Goal: Transaction & Acquisition: Purchase product/service

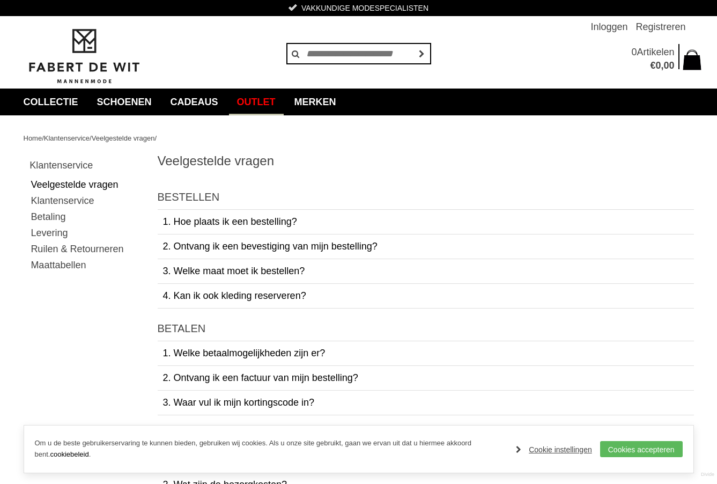
click at [284, 97] on link "Outlet" at bounding box center [256, 101] width 55 height 27
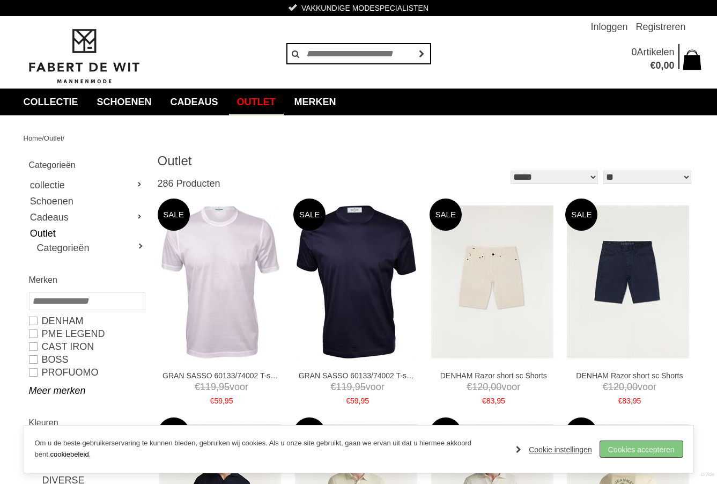
click at [645, 445] on link "Cookies accepteren" at bounding box center [641, 449] width 83 height 16
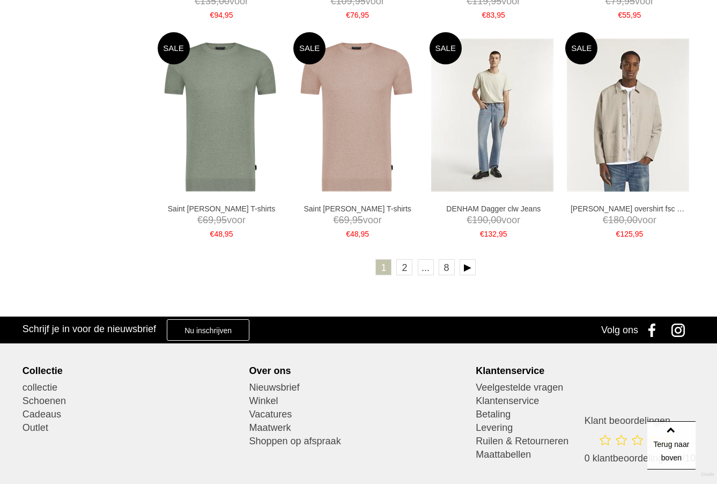
scroll to position [1875, 0]
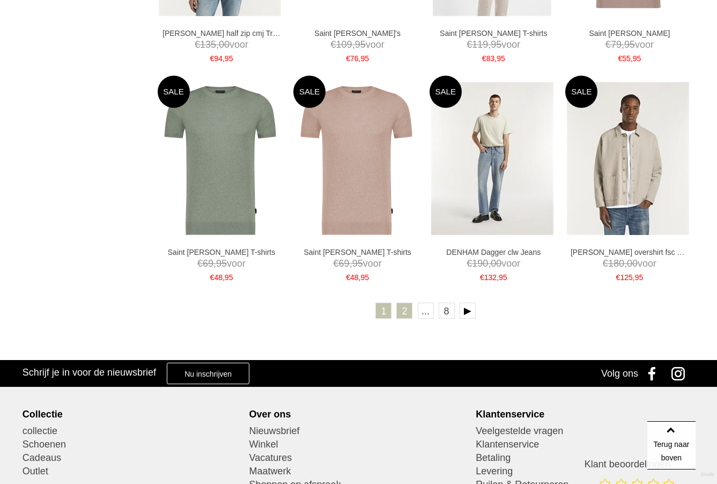
click at [404, 311] on link "2" at bounding box center [404, 310] width 16 height 16
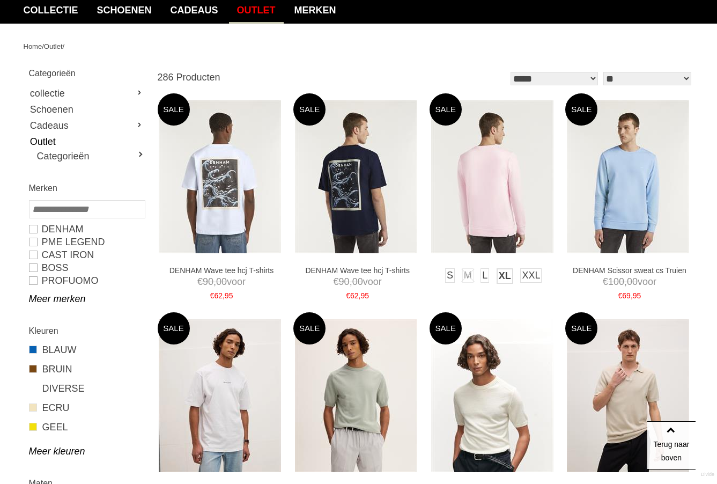
scroll to position [86, 0]
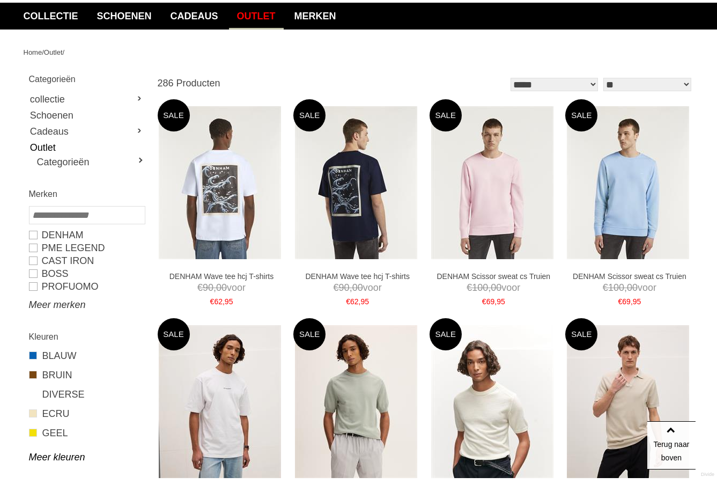
click at [53, 302] on link "Meer merken" at bounding box center [86, 304] width 115 height 13
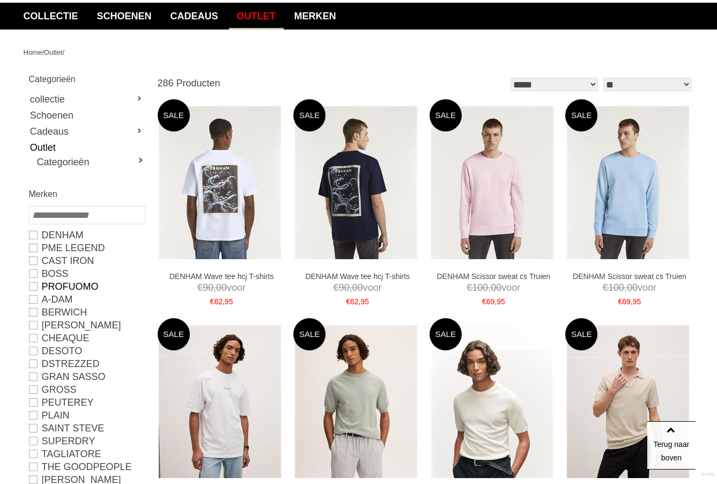
click at [35, 283] on link "PROFUOMO" at bounding box center [86, 286] width 115 height 13
type input "**"
type input "***"
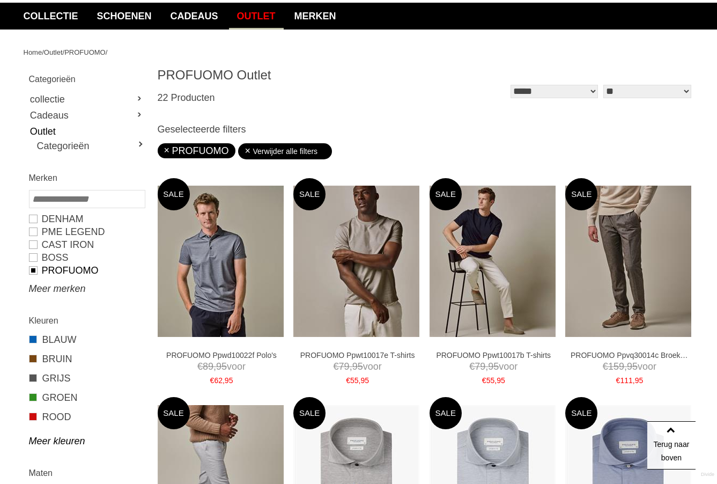
click at [35, 284] on link "Meer merken" at bounding box center [86, 288] width 115 height 13
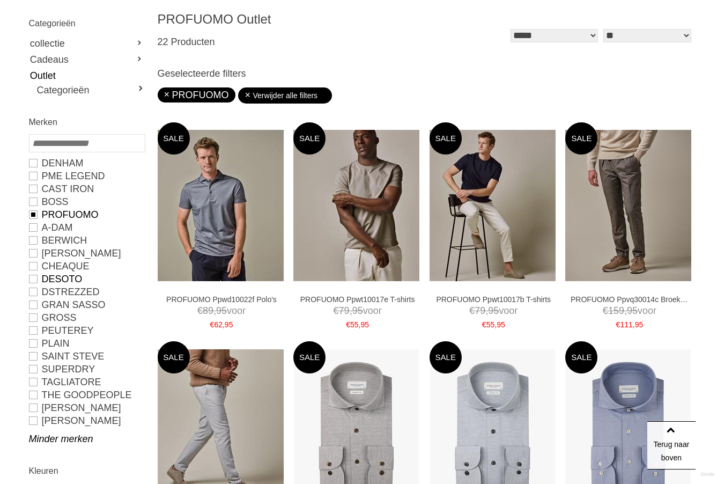
scroll to position [172, 0]
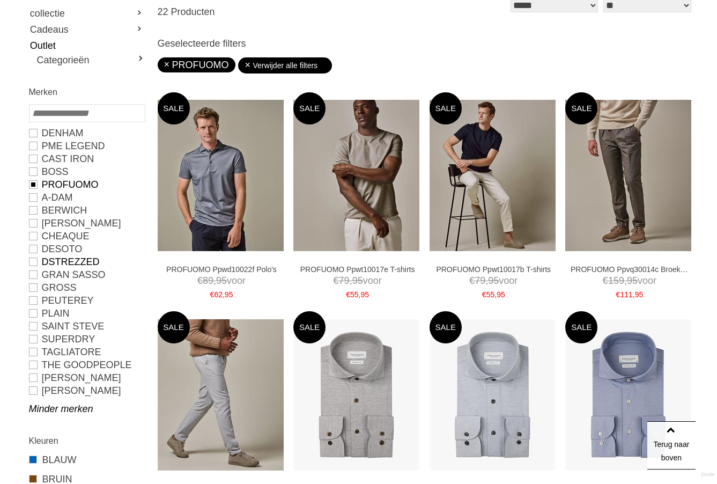
click at [35, 259] on link "Dstrezzed" at bounding box center [86, 261] width 115 height 13
type input "**"
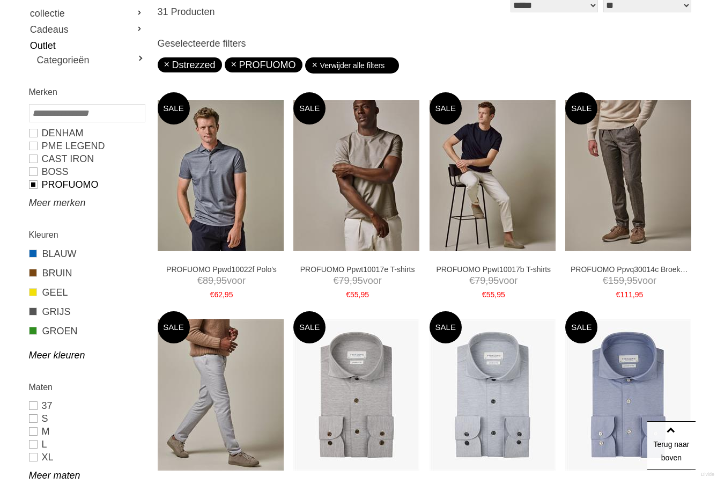
click at [42, 208] on link "Meer merken" at bounding box center [86, 202] width 115 height 13
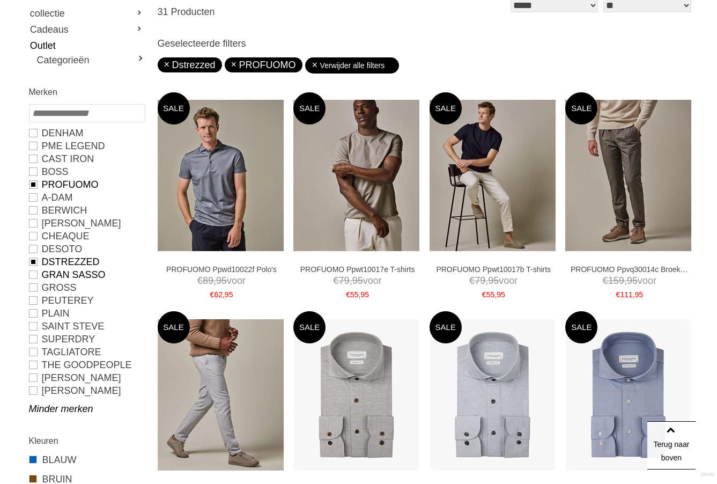
click at [35, 271] on link "GRAN SASSO" at bounding box center [86, 274] width 115 height 13
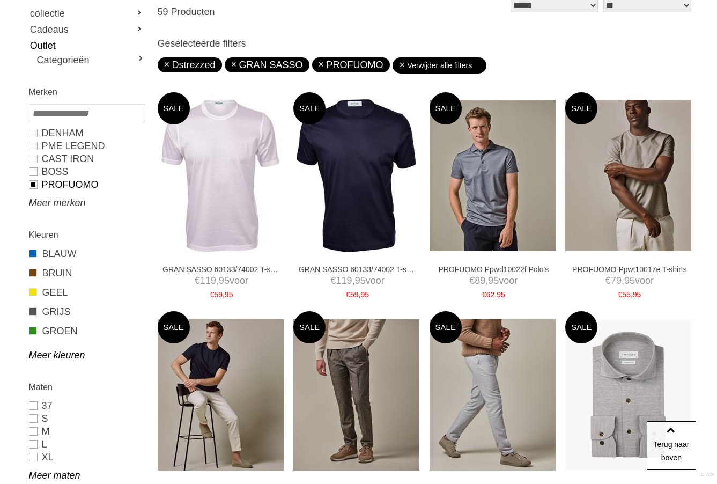
click at [70, 201] on link "Meer merken" at bounding box center [86, 202] width 115 height 13
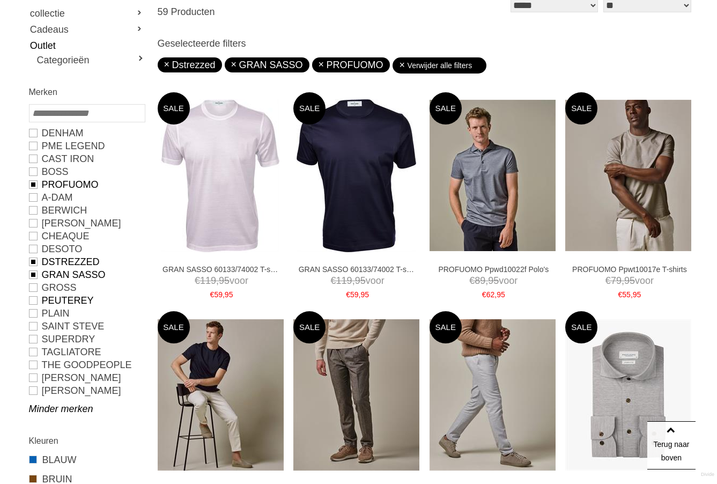
click at [35, 298] on link "PEUTEREY" at bounding box center [86, 300] width 115 height 13
type input "***"
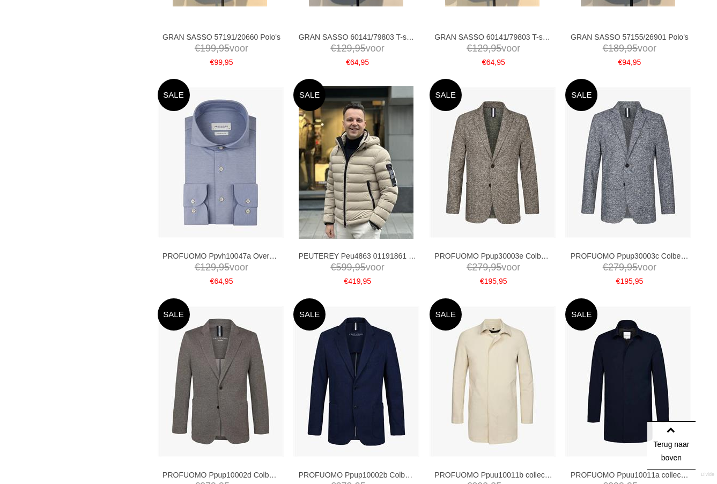
scroll to position [1897, 0]
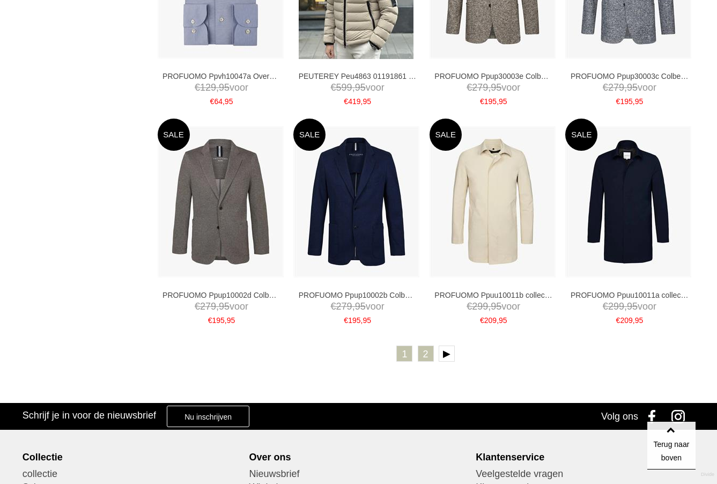
click at [425, 354] on link "2" at bounding box center [426, 353] width 16 height 16
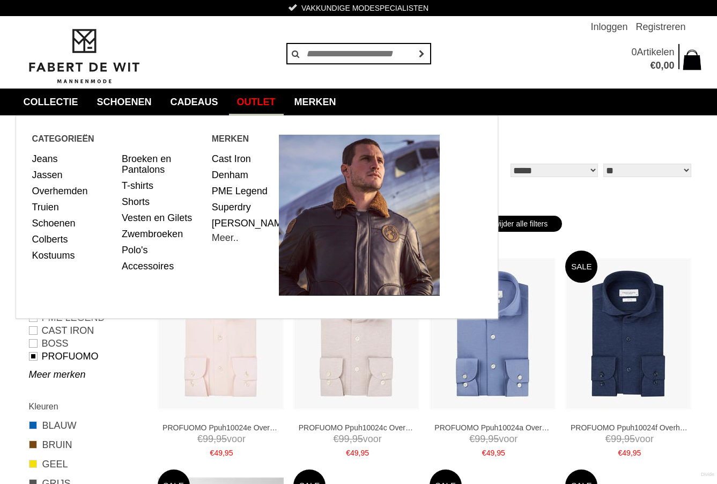
click at [225, 243] on link "Meer.." at bounding box center [225, 237] width 27 height 11
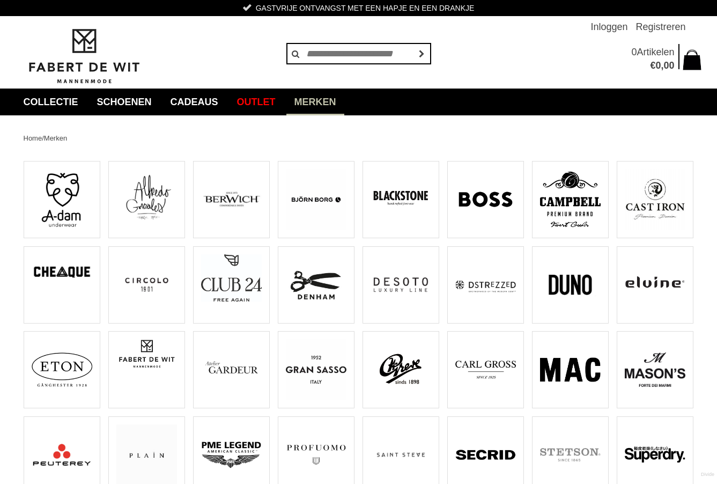
click at [484, 300] on img at bounding box center [485, 284] width 61 height 61
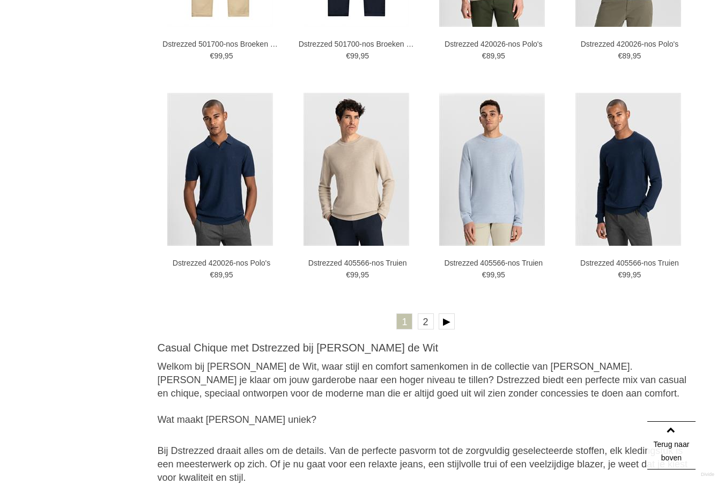
scroll to position [1934, 0]
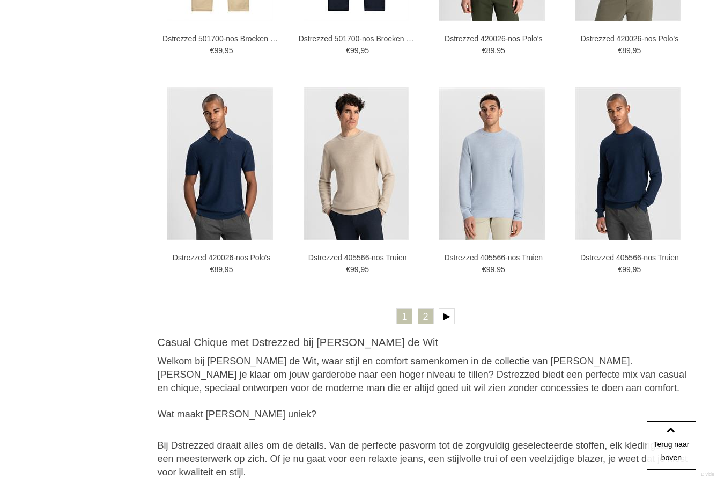
click at [423, 314] on link "2" at bounding box center [426, 316] width 16 height 16
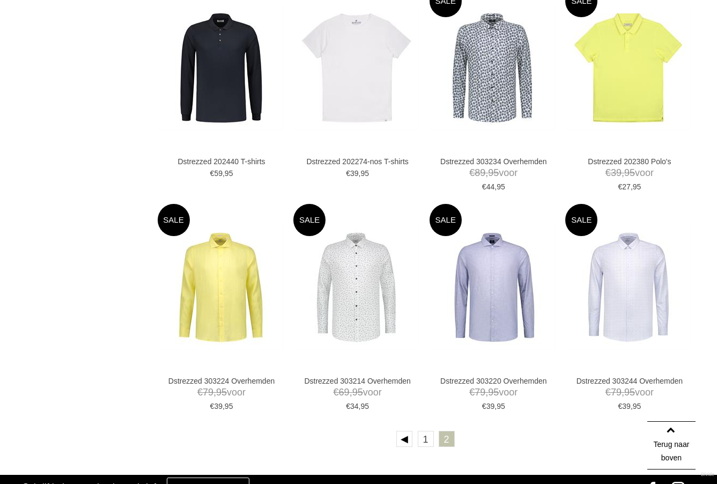
scroll to position [1360, 0]
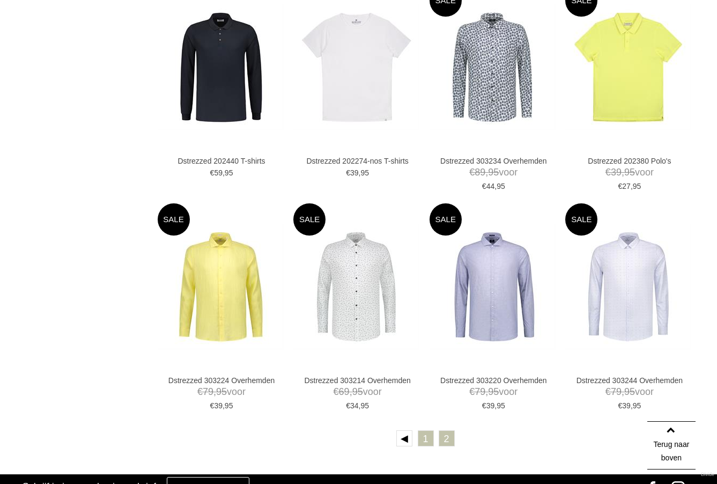
click at [429, 442] on link "1" at bounding box center [426, 438] width 16 height 16
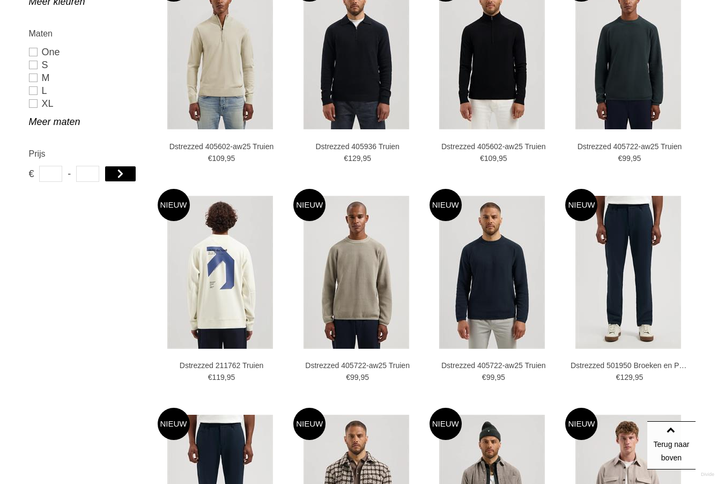
scroll to position [514, 0]
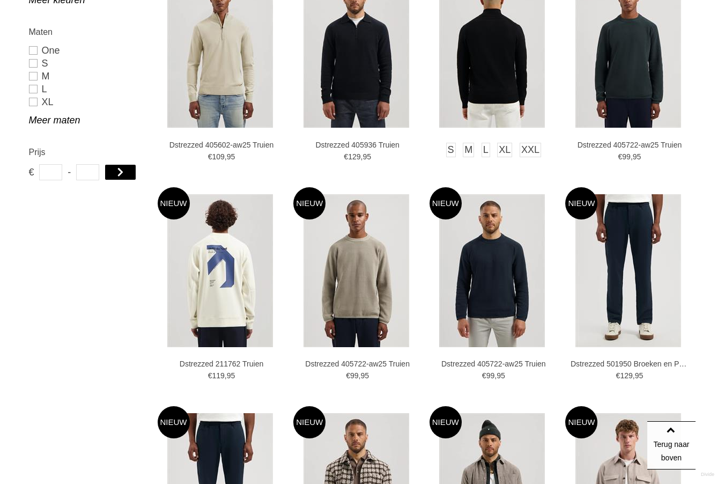
click at [505, 60] on img at bounding box center [492, 51] width 106 height 153
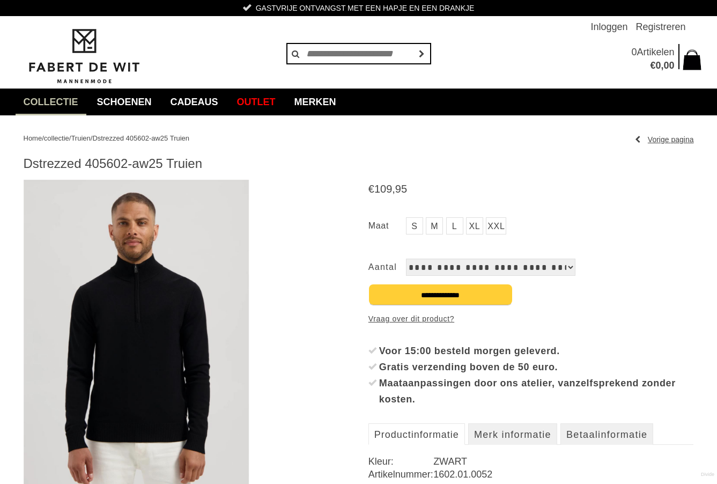
click at [181, 331] on img at bounding box center [136, 342] width 225 height 325
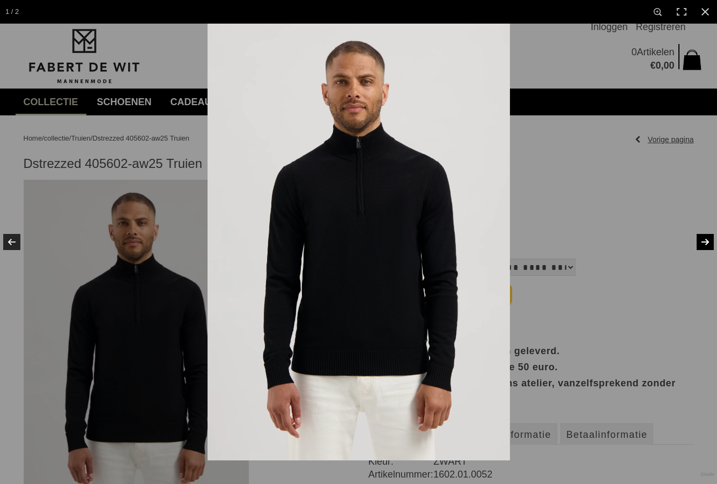
click at [710, 236] on link at bounding box center [698, 242] width 38 height 54
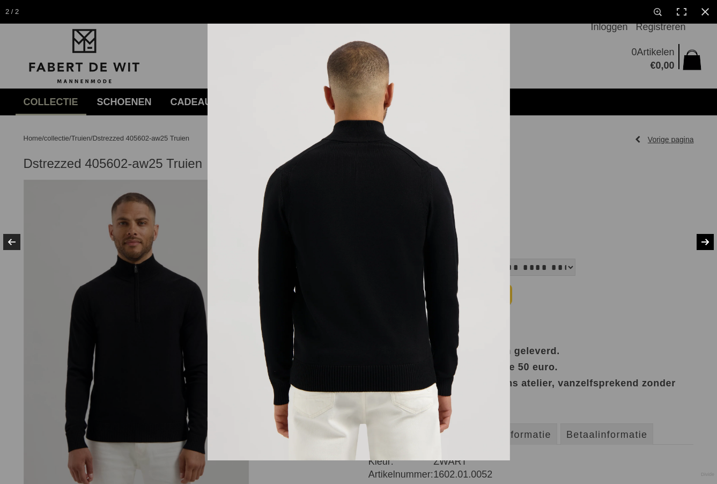
click at [710, 236] on link at bounding box center [698, 242] width 38 height 54
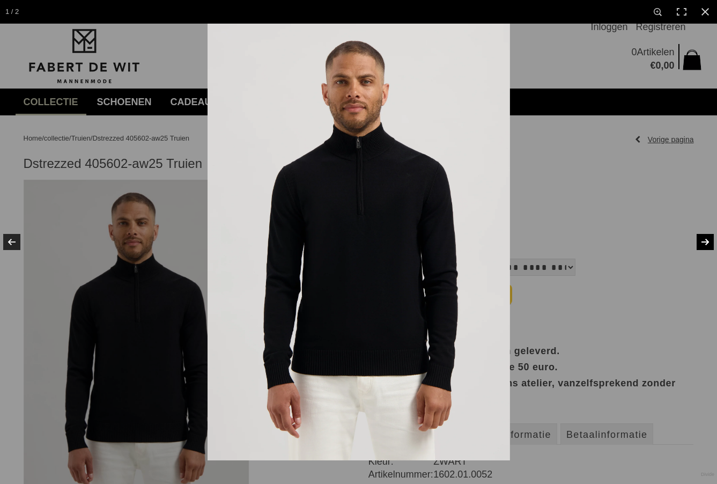
click at [710, 236] on link at bounding box center [698, 242] width 38 height 54
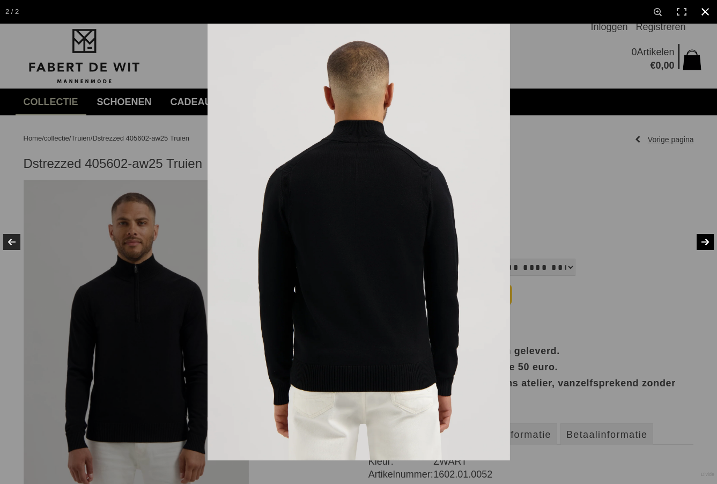
click at [565, 219] on div at bounding box center [566, 266] width 717 height 484
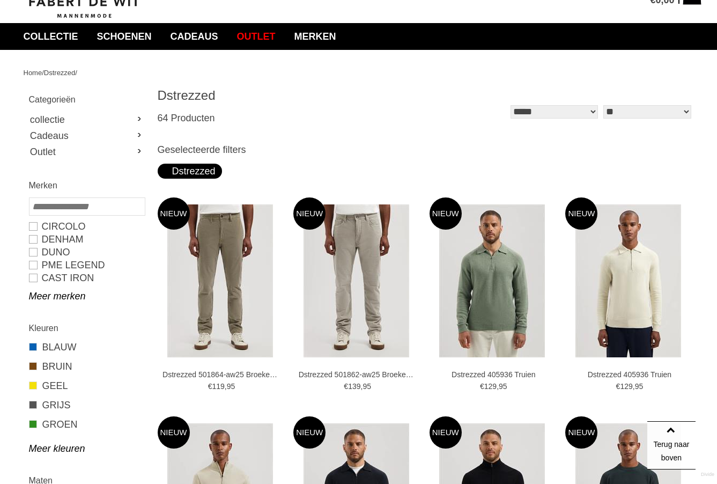
scroll to position [63, 0]
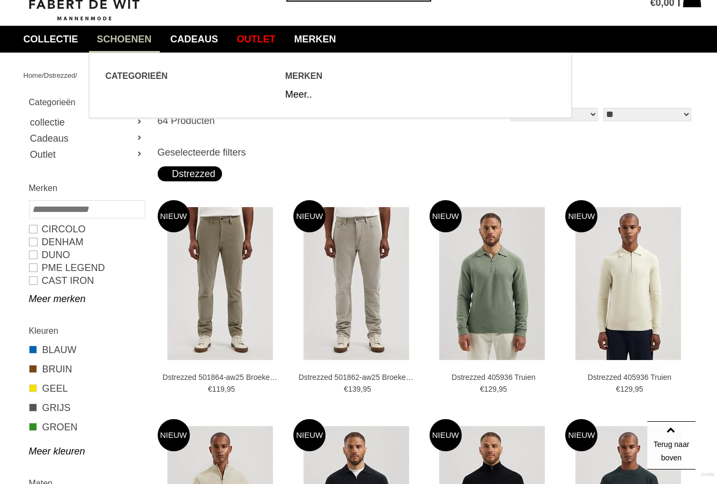
click at [128, 41] on link "Schoenen" at bounding box center [124, 39] width 71 height 27
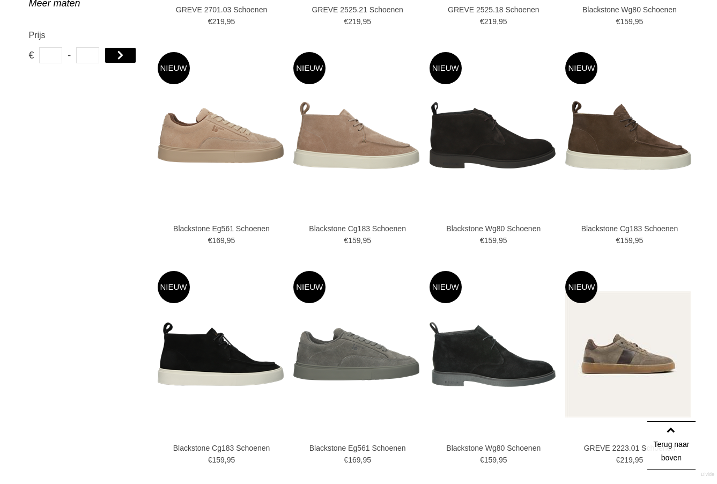
scroll to position [71, 0]
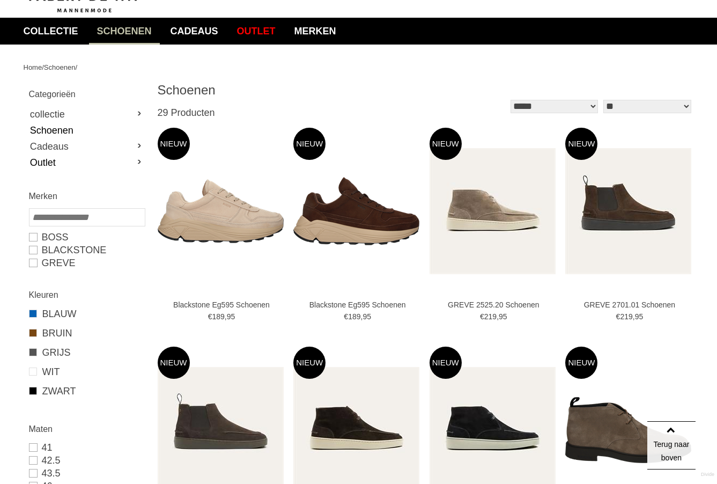
click at [54, 161] on link "Outlet" at bounding box center [86, 162] width 115 height 16
type input "*"
type input "***"
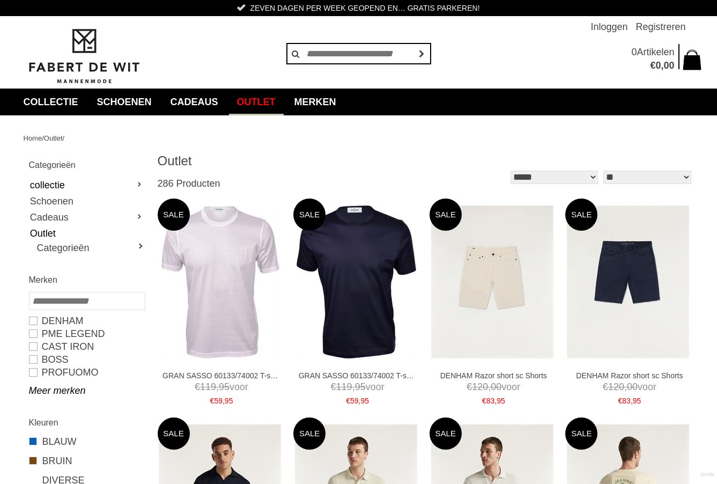
click at [54, 182] on link "collectie" at bounding box center [86, 185] width 115 height 16
type input "*"
type input "****"
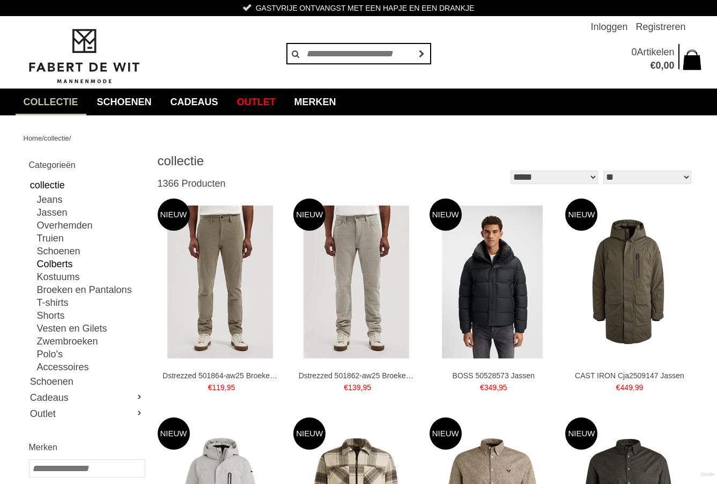
click at [46, 265] on link "Colberts" at bounding box center [90, 263] width 107 height 13
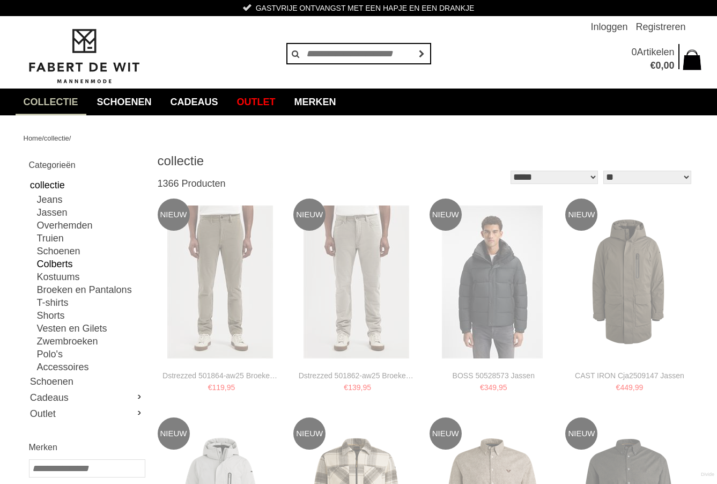
type input "***"
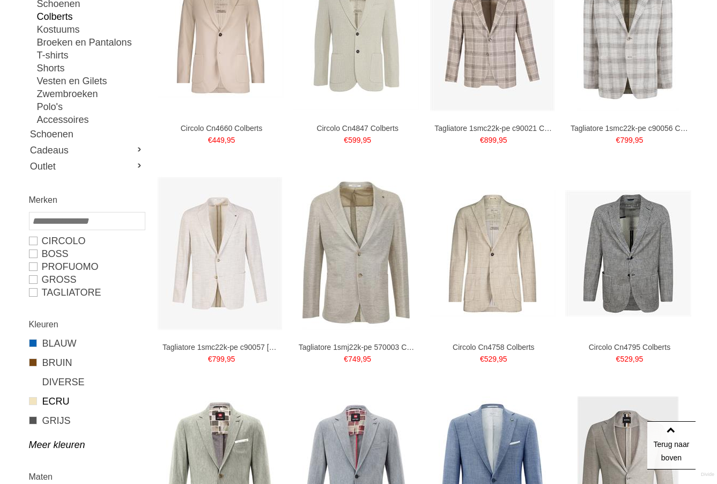
scroll to position [248, 0]
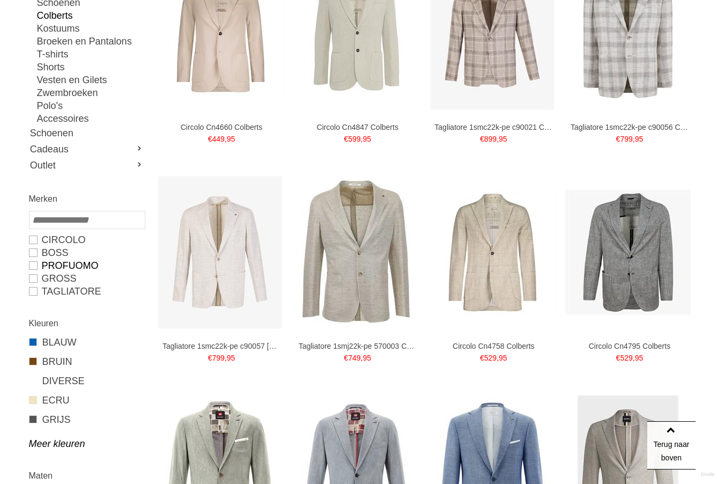
click at [32, 263] on link "PROFUOMO" at bounding box center [86, 265] width 115 height 13
type input "***"
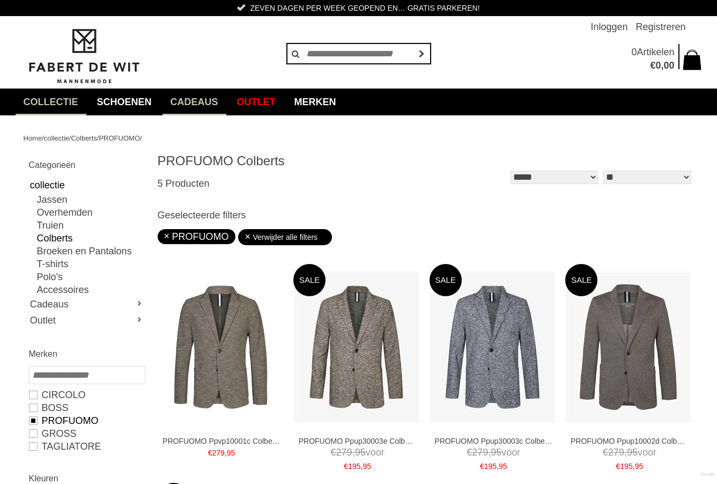
click at [210, 97] on link "Cadeaus" at bounding box center [194, 101] width 64 height 27
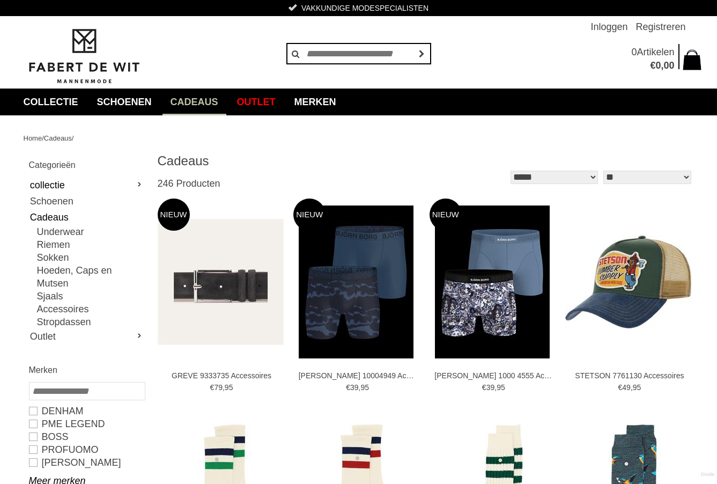
click at [54, 183] on link "collectie" at bounding box center [86, 185] width 115 height 16
type input "****"
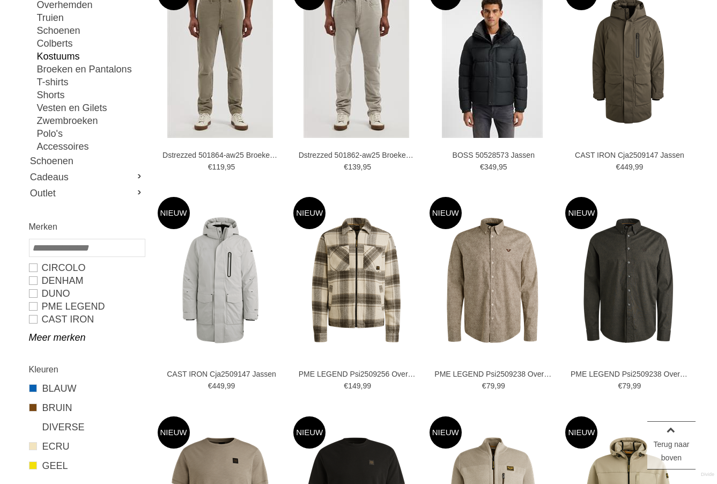
scroll to position [253, 0]
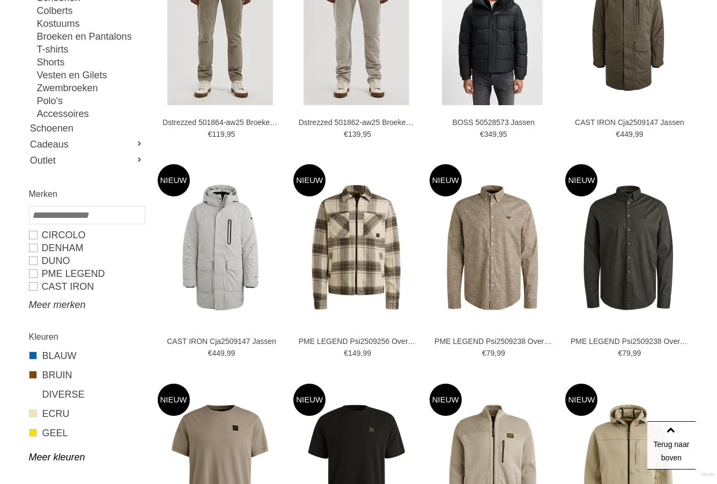
click at [49, 305] on link "Meer merken" at bounding box center [86, 304] width 115 height 13
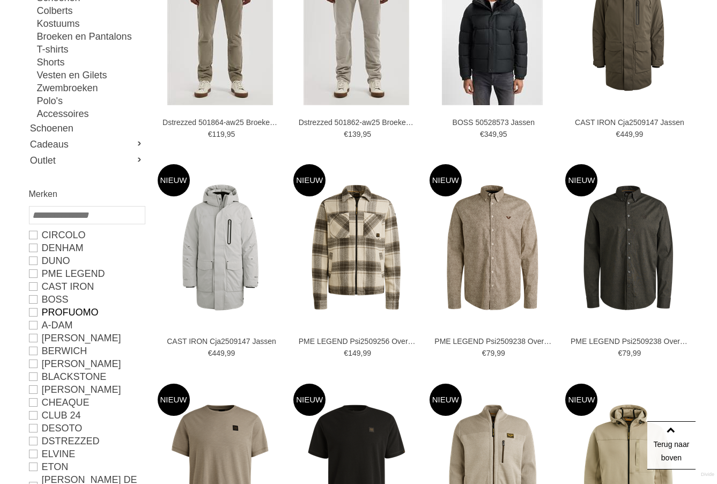
click at [49, 308] on link "PROFUOMO" at bounding box center [86, 312] width 115 height 13
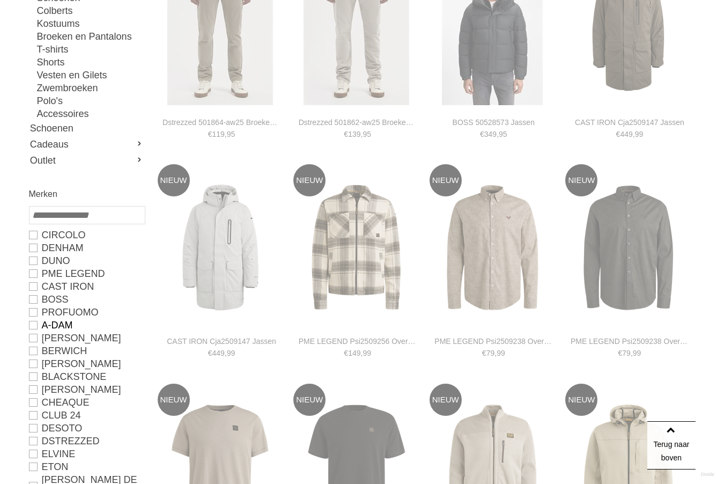
type input "**"
type input "***"
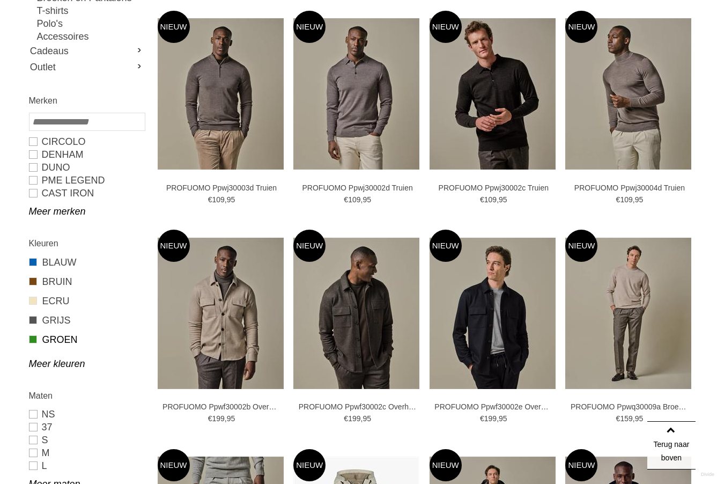
scroll to position [258, 0]
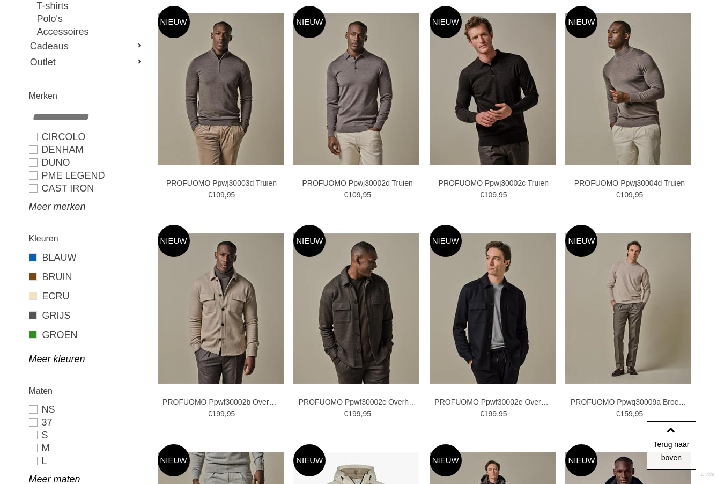
click at [62, 210] on link "Meer merken" at bounding box center [86, 206] width 115 height 13
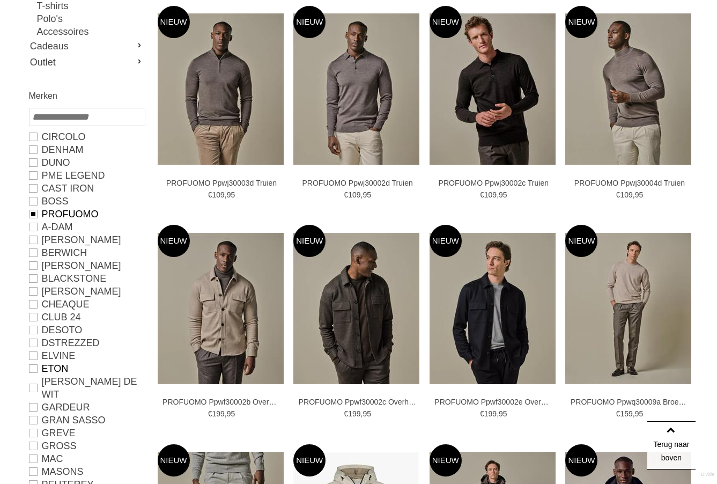
scroll to position [278, 0]
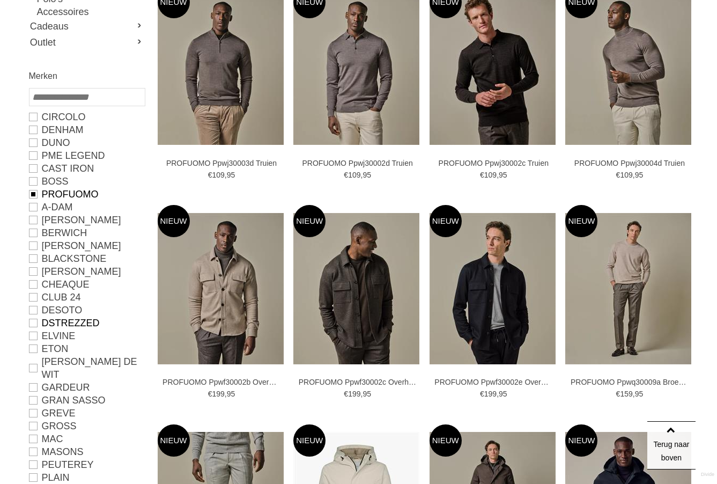
click at [34, 322] on link "Dstrezzed" at bounding box center [86, 322] width 115 height 13
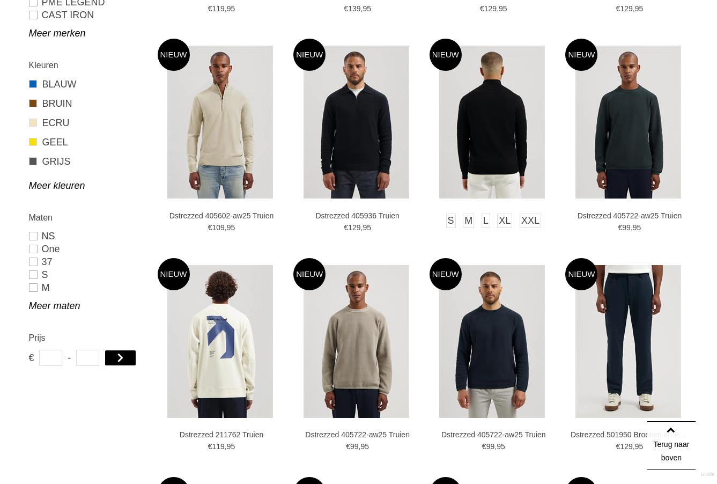
scroll to position [443, 0]
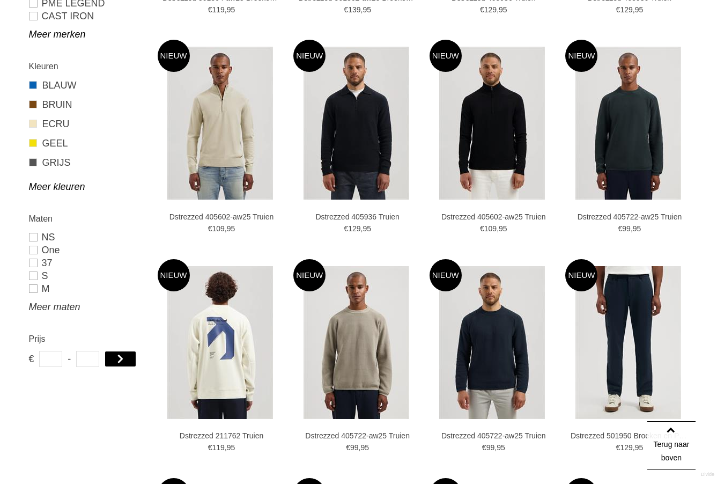
click at [42, 305] on link "Meer maten" at bounding box center [86, 306] width 115 height 13
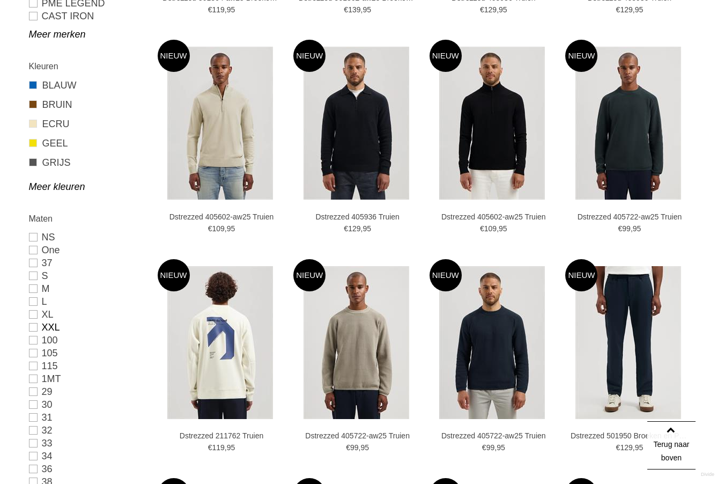
click at [34, 326] on link "XXL" at bounding box center [86, 327] width 115 height 13
type input "**"
type input "***"
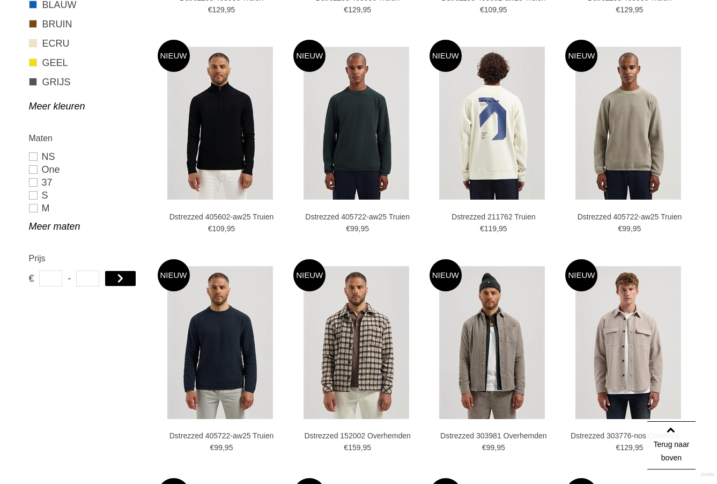
scroll to position [362, 0]
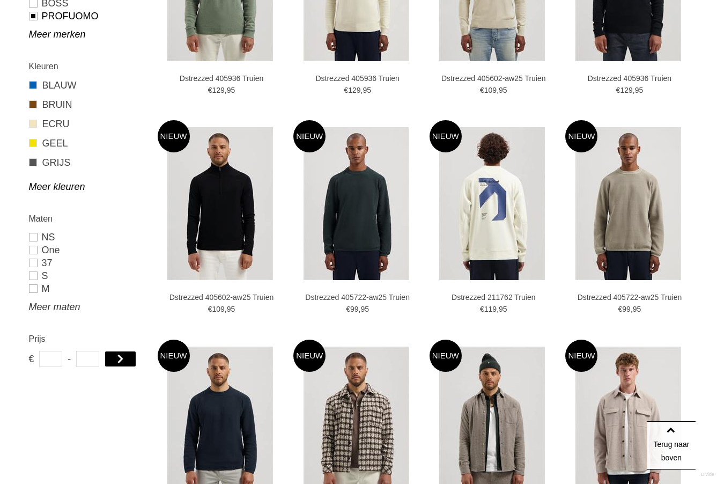
click at [39, 302] on link "Meer maten" at bounding box center [86, 306] width 115 height 13
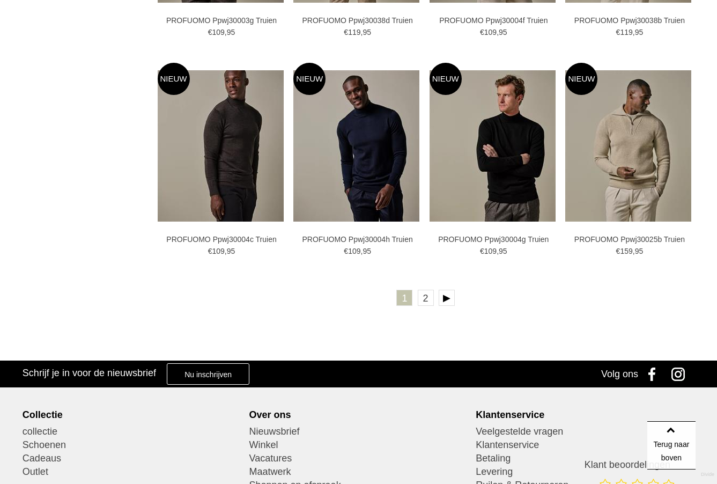
scroll to position [1956, 0]
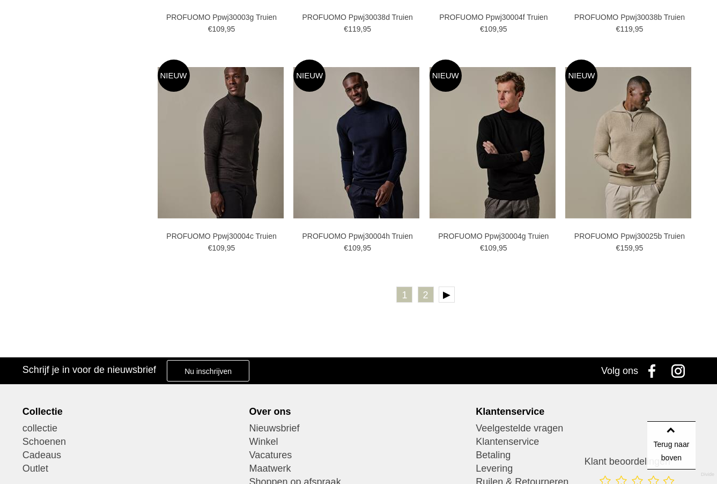
click at [428, 293] on link "2" at bounding box center [426, 294] width 16 height 16
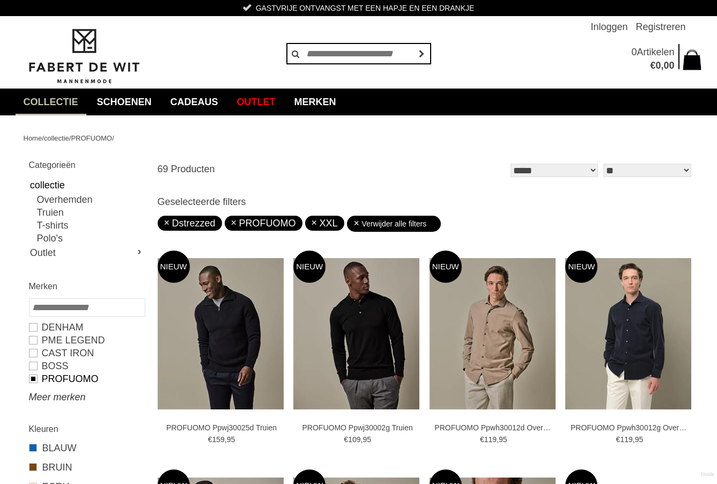
click at [65, 400] on link "Meer merken" at bounding box center [86, 396] width 115 height 13
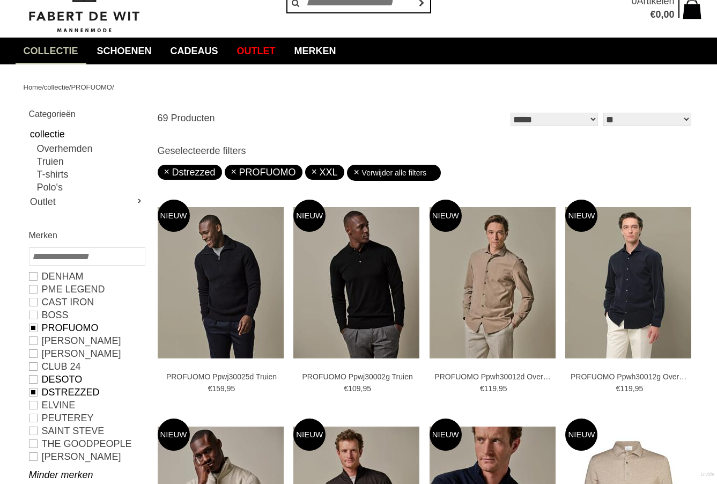
scroll to position [52, 0]
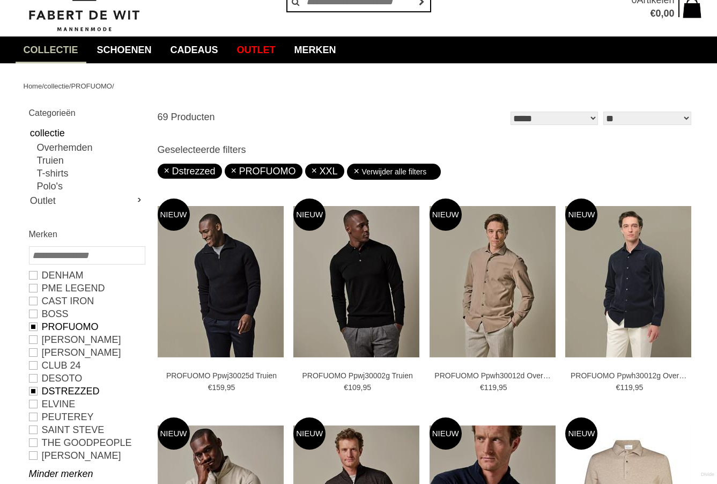
click at [33, 386] on link "Dstrezzed" at bounding box center [86, 390] width 115 height 13
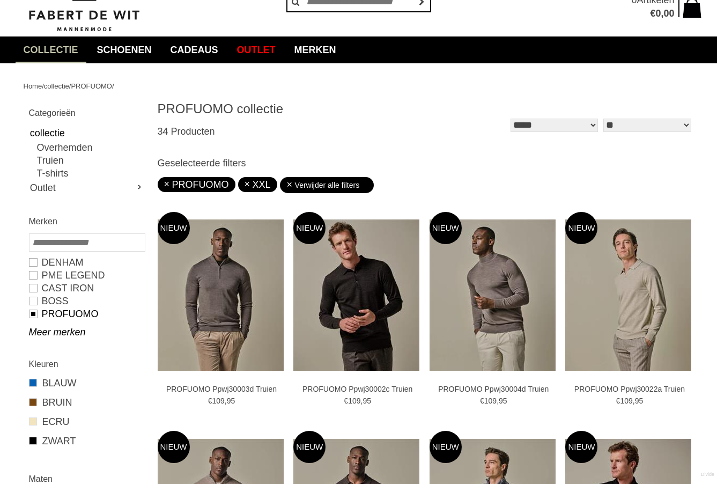
click at [34, 311] on link "PROFUOMO" at bounding box center [86, 313] width 115 height 13
type input "**"
type input "****"
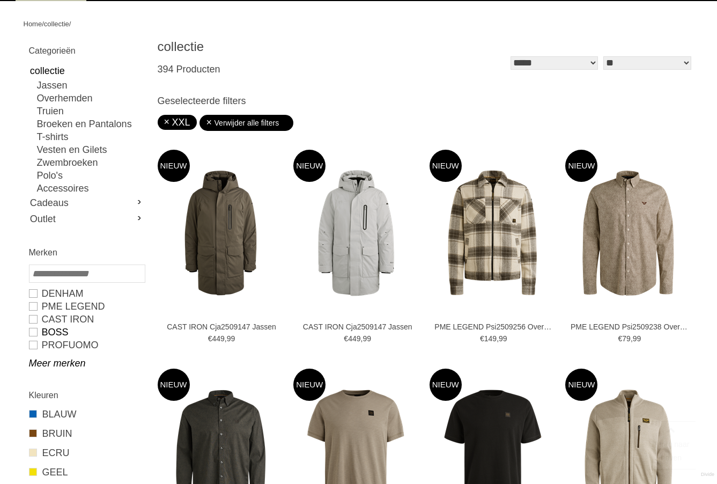
scroll to position [140, 0]
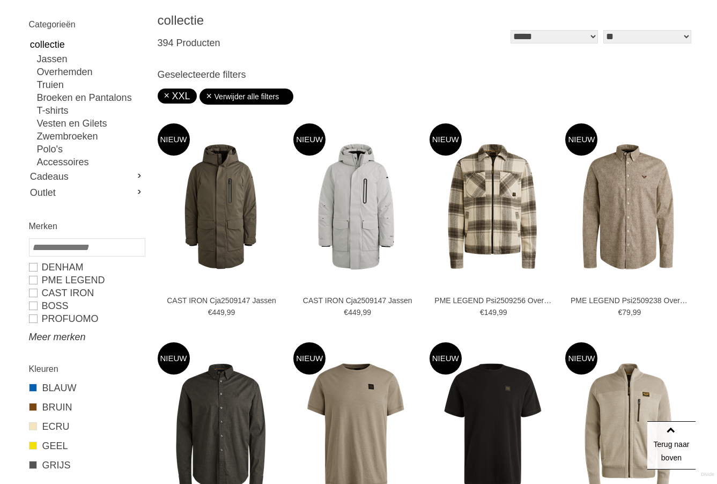
click at [69, 335] on link "Meer merken" at bounding box center [86, 336] width 115 height 13
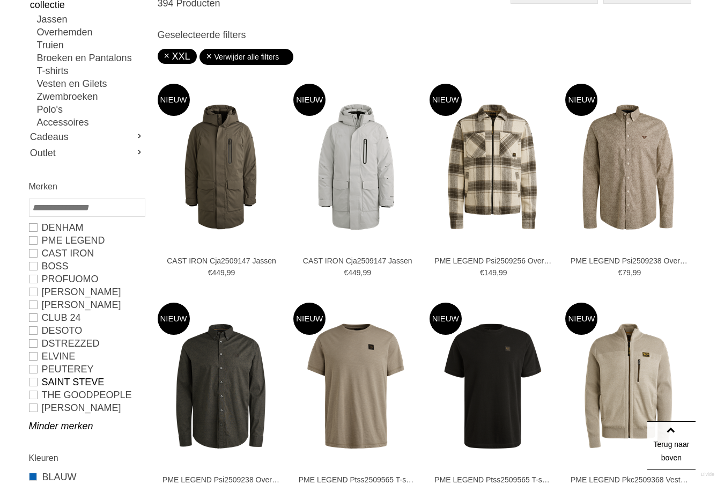
scroll to position [190, 0]
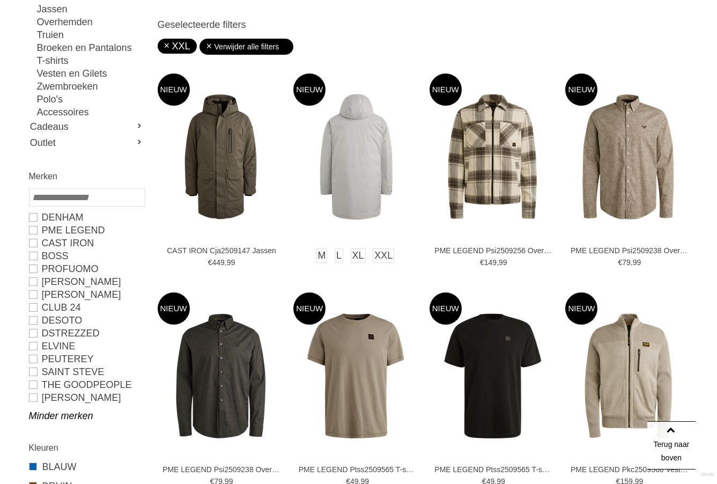
click at [402, 136] on img at bounding box center [356, 157] width 126 height 126
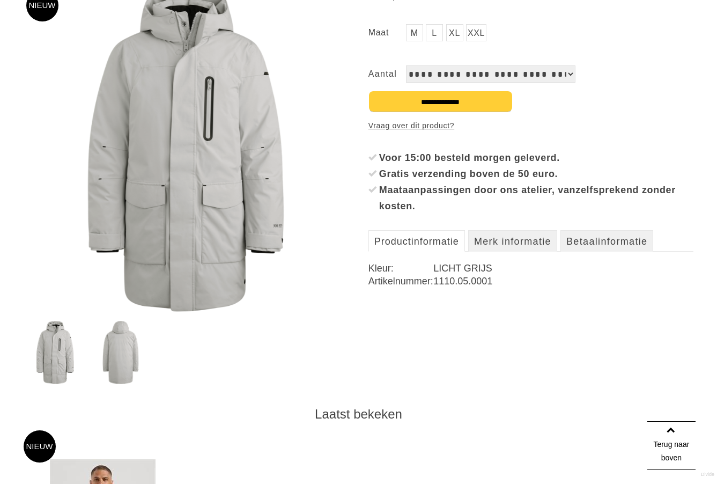
scroll to position [85, 0]
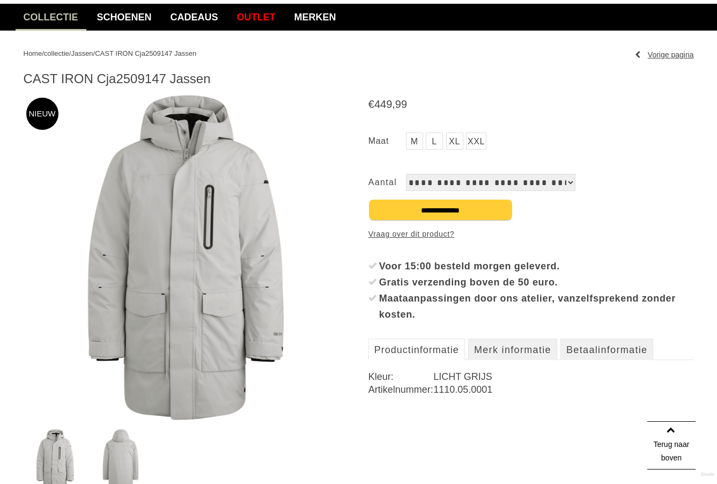
click at [117, 442] on img at bounding box center [121, 460] width 62 height 63
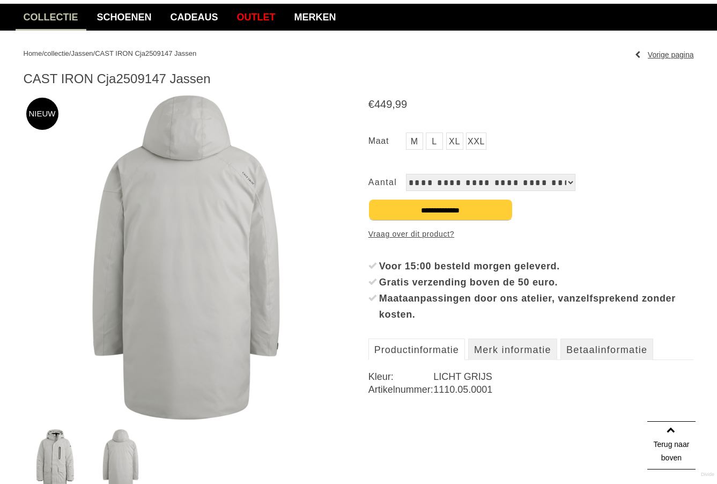
click at [49, 445] on img at bounding box center [55, 460] width 62 height 63
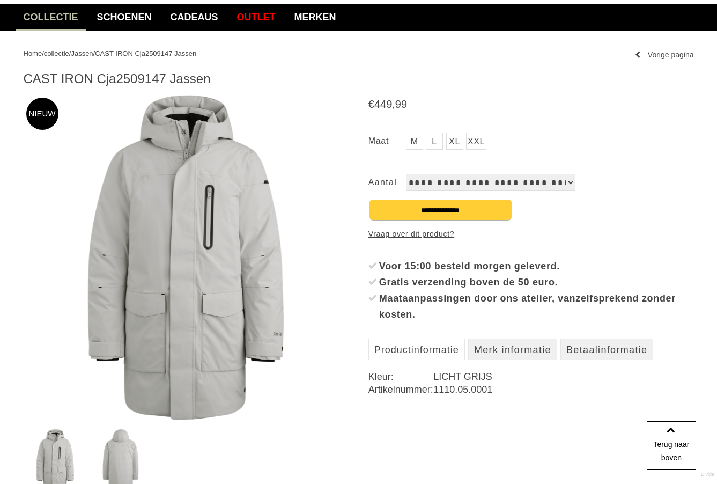
click at [187, 117] on img at bounding box center [186, 257] width 325 height 325
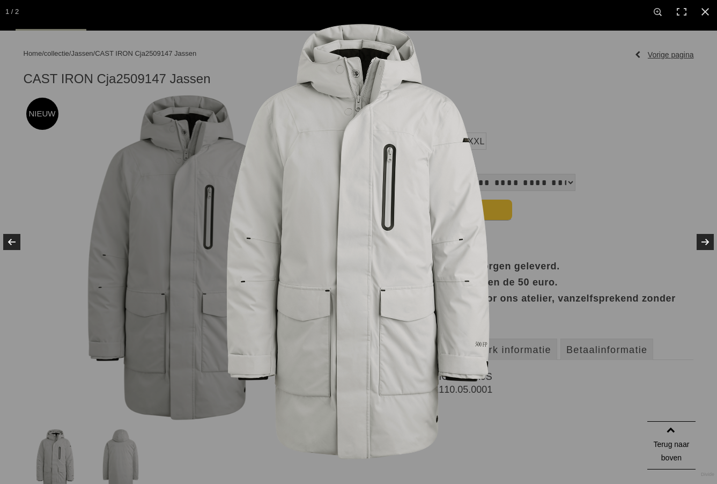
click at [373, 70] on img at bounding box center [358, 242] width 436 height 436
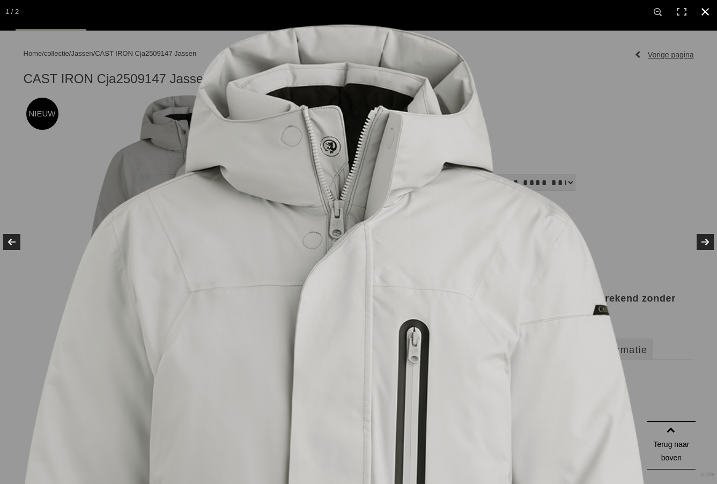
click at [704, 19] on link at bounding box center [705, 12] width 24 height 24
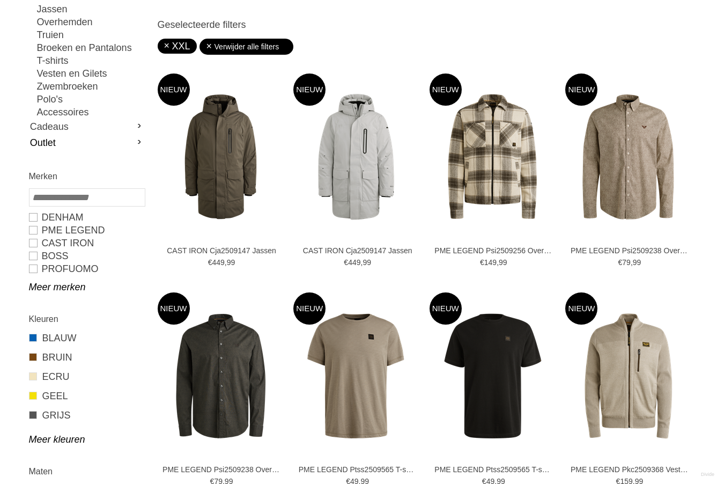
click at [76, 140] on link "Outlet" at bounding box center [86, 143] width 115 height 16
type input "***"
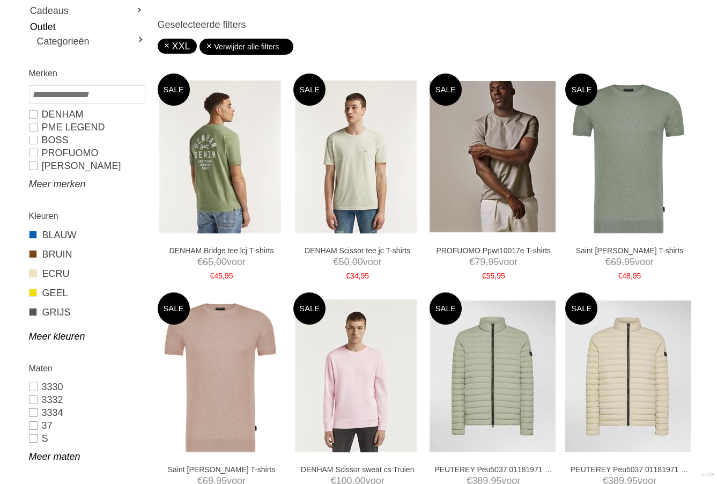
click at [63, 181] on link "Meer merken" at bounding box center [86, 183] width 115 height 13
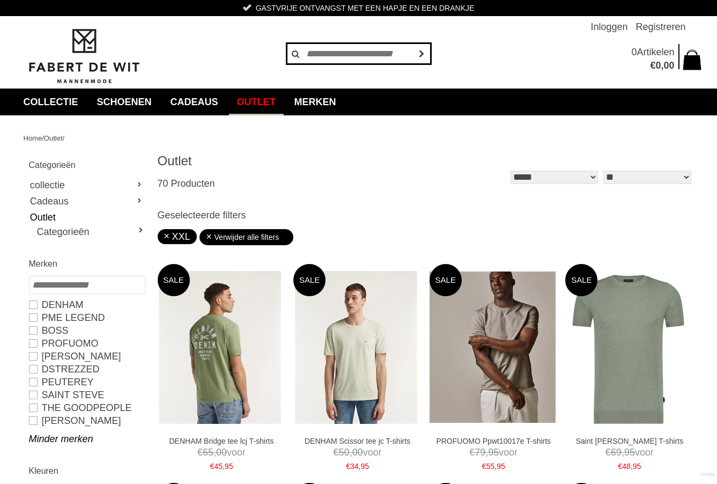
click at [349, 53] on input "text" at bounding box center [358, 53] width 145 height 21
type input "*****"
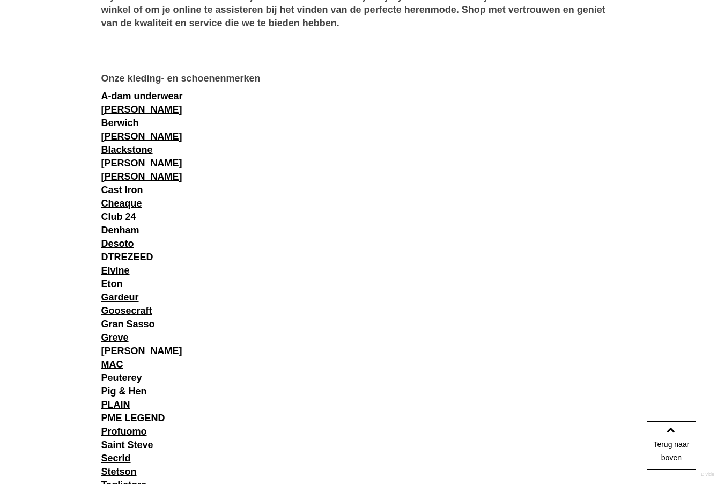
scroll to position [903, 0]
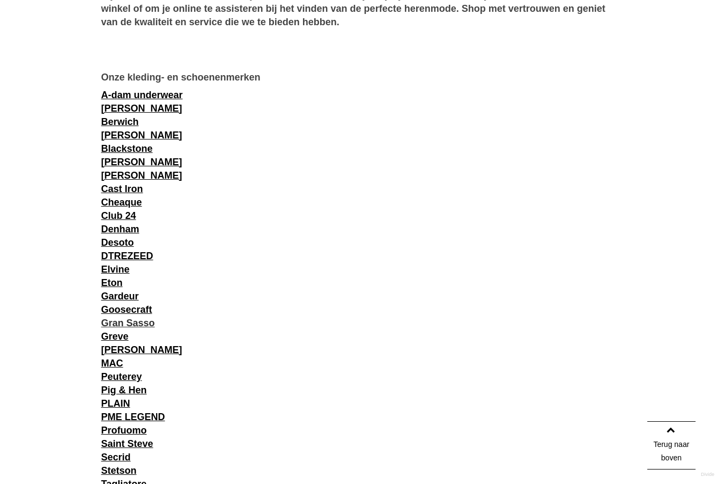
click at [143, 324] on link "Gran Sasso" at bounding box center [128, 322] width 54 height 11
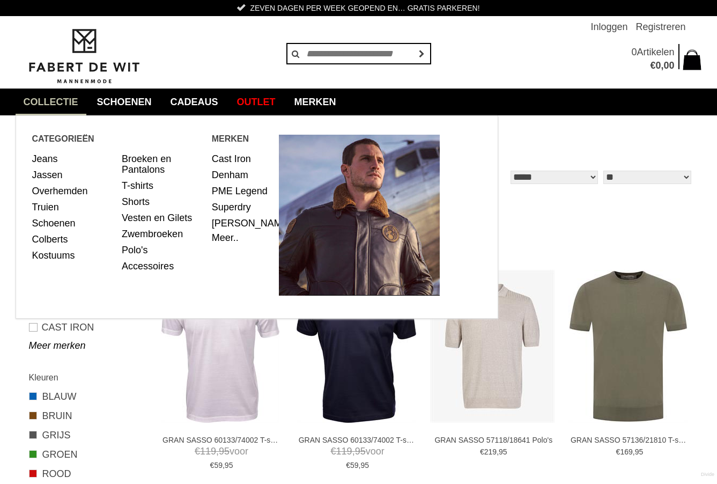
click at [34, 98] on link "collectie" at bounding box center [51, 101] width 71 height 27
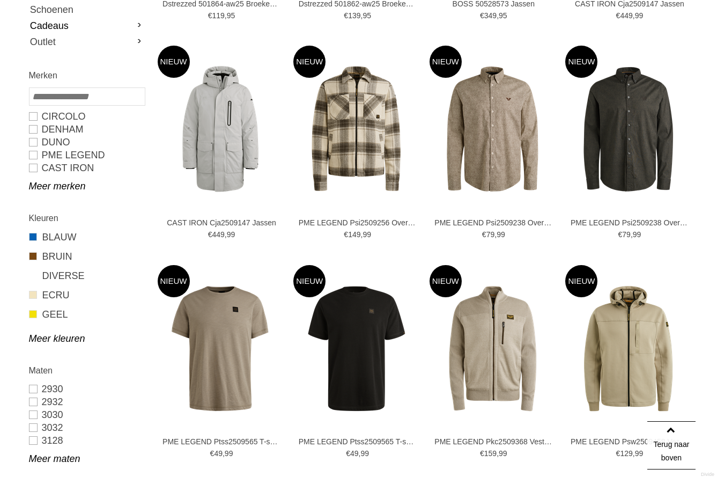
scroll to position [373, 0]
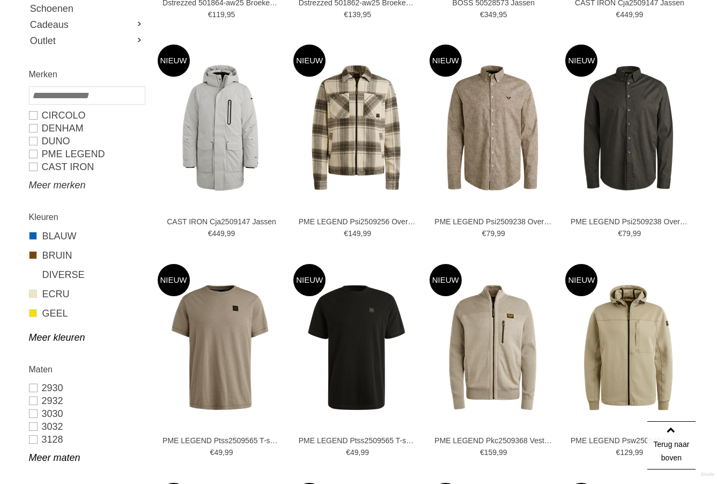
click at [64, 188] on link "Meer merken" at bounding box center [86, 185] width 115 height 13
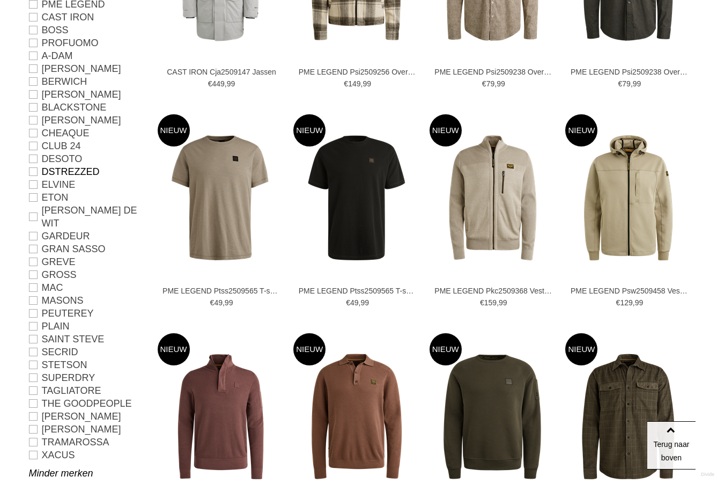
scroll to position [518, 0]
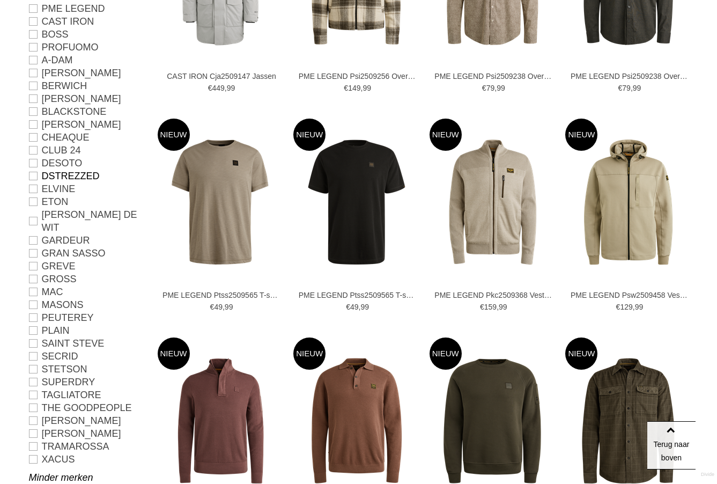
click at [34, 175] on link "Dstrezzed" at bounding box center [86, 175] width 115 height 13
type input "**"
type input "***"
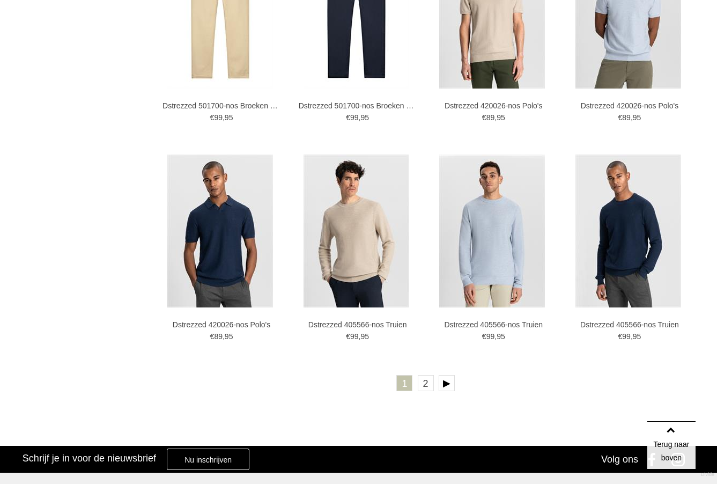
scroll to position [1870, 0]
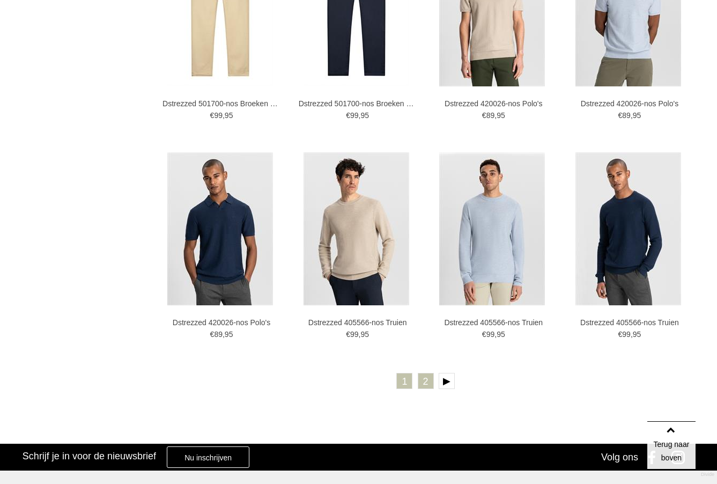
click at [428, 380] on link "2" at bounding box center [426, 381] width 16 height 16
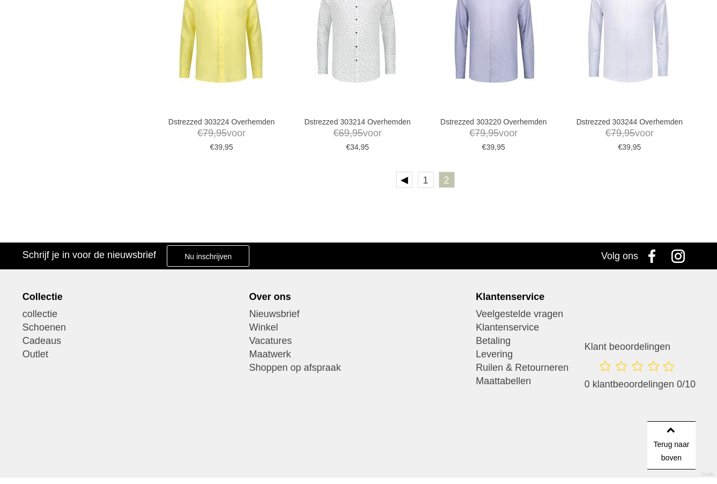
scroll to position [1623, 0]
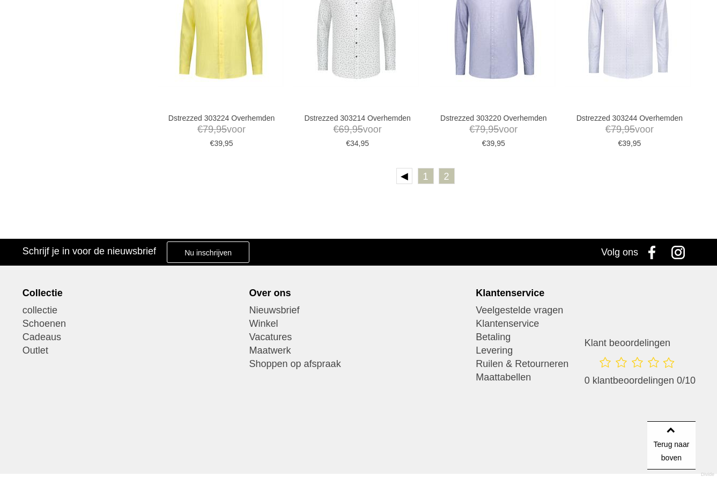
click at [422, 180] on link "1" at bounding box center [426, 176] width 16 height 16
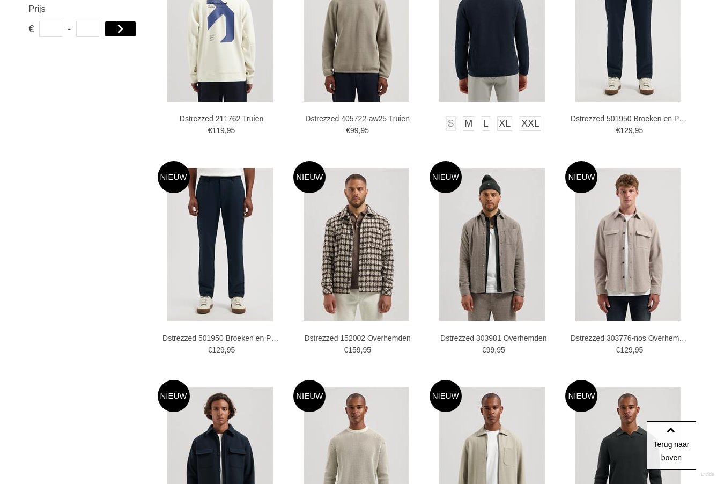
scroll to position [863, 0]
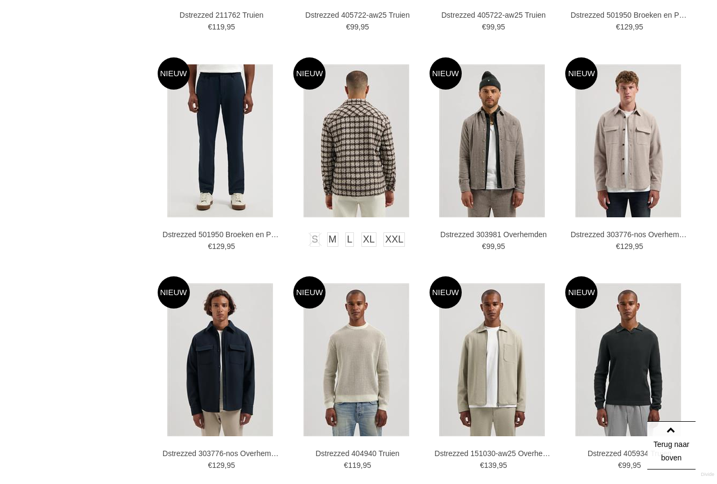
click at [358, 146] on img at bounding box center [356, 140] width 106 height 153
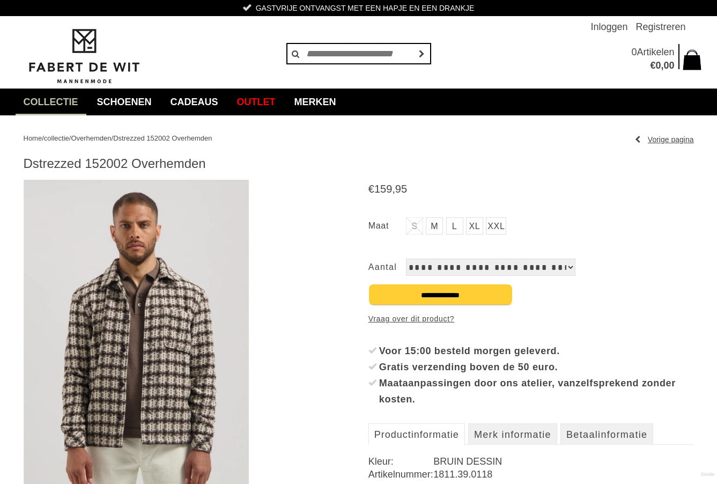
click at [142, 369] on img at bounding box center [136, 342] width 225 height 325
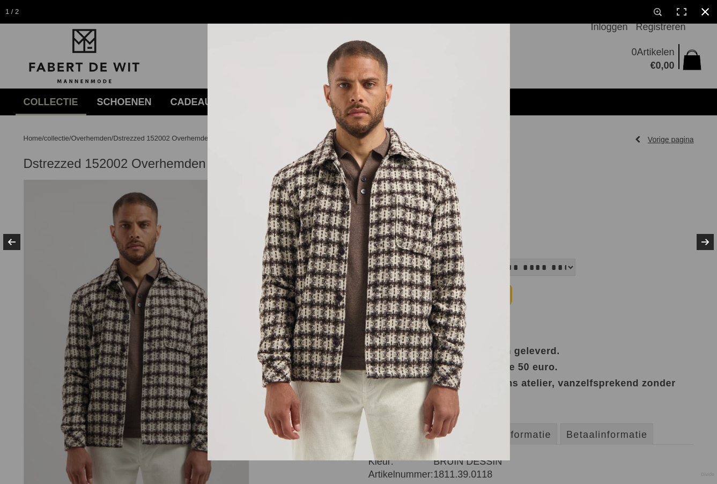
click at [707, 10] on link at bounding box center [705, 12] width 24 height 24
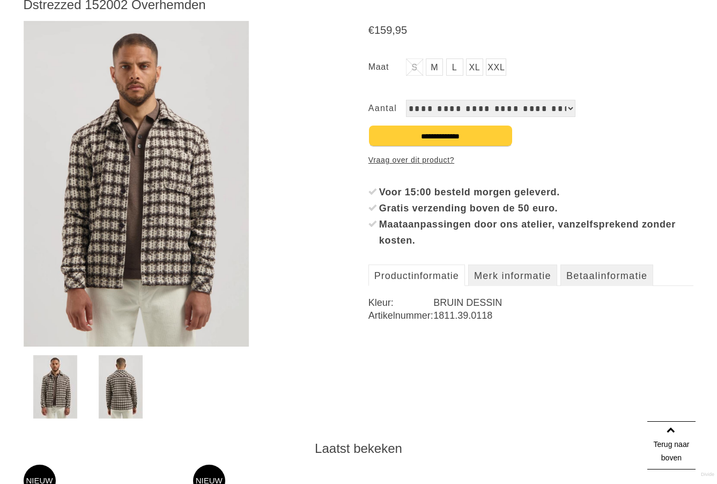
scroll to position [153, 0]
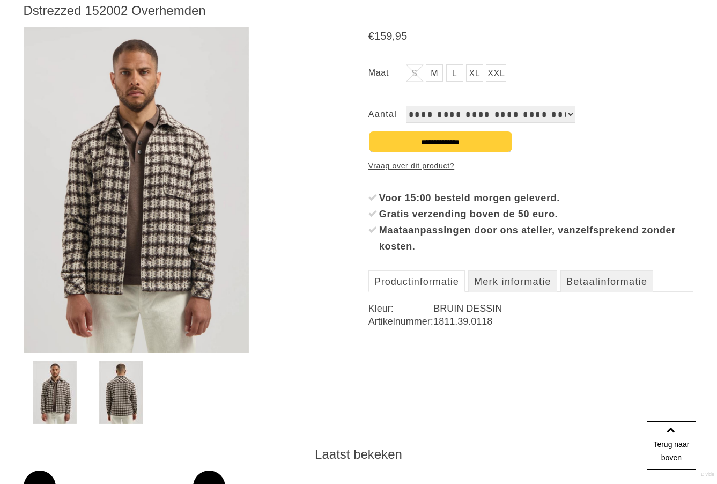
click at [176, 219] on img at bounding box center [136, 189] width 225 height 325
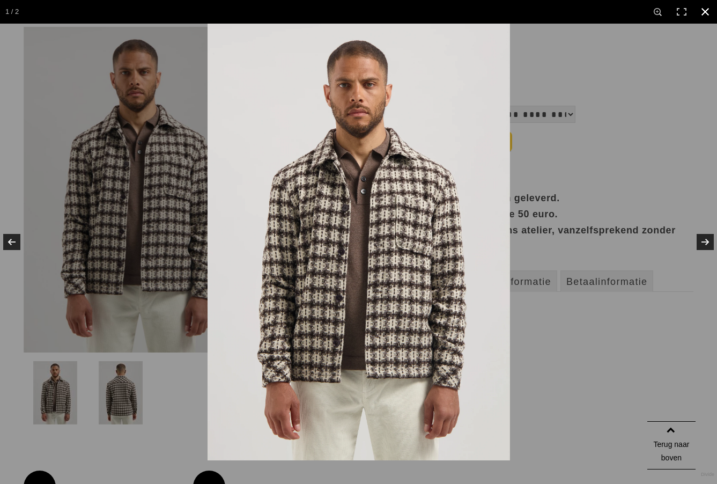
click at [707, 14] on link at bounding box center [705, 12] width 24 height 24
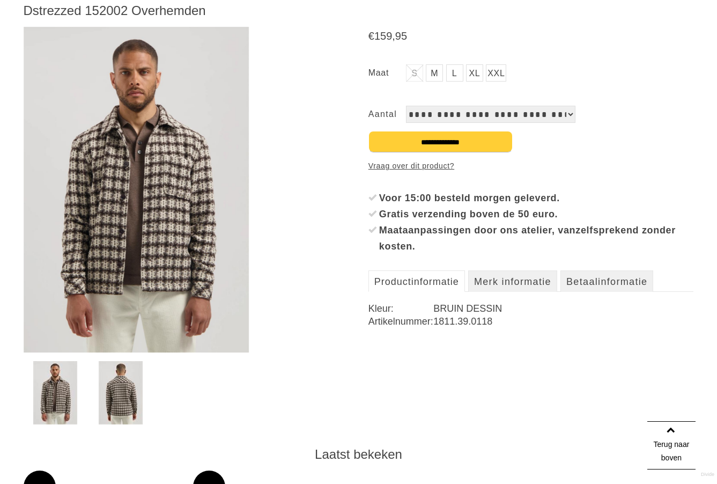
click at [499, 76] on link "XXL" at bounding box center [496, 72] width 20 height 17
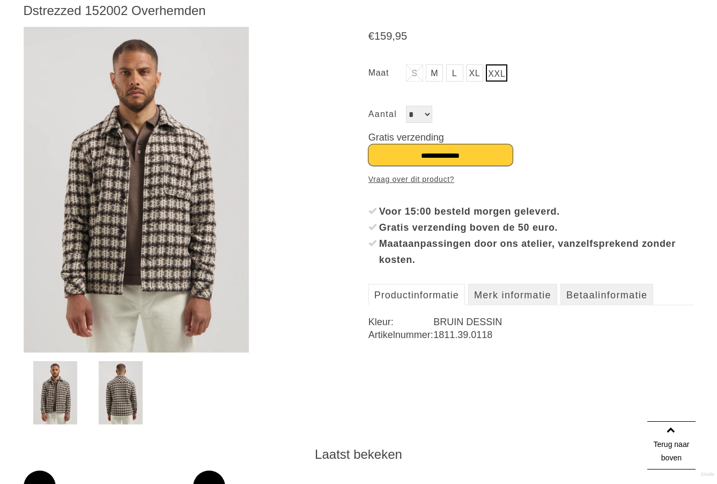
click at [451, 160] on input "**********" at bounding box center [440, 154] width 144 height 21
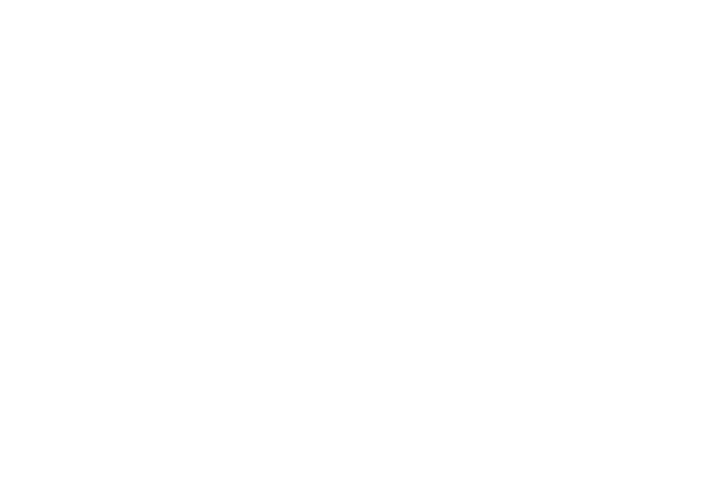
scroll to position [153, 0]
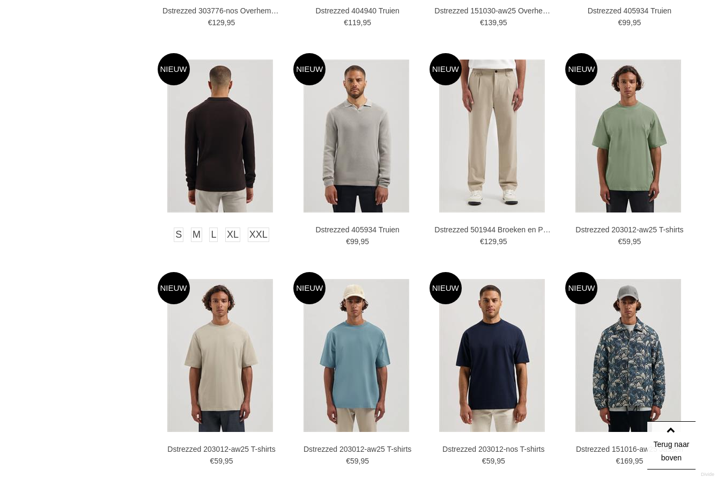
scroll to position [1309, 0]
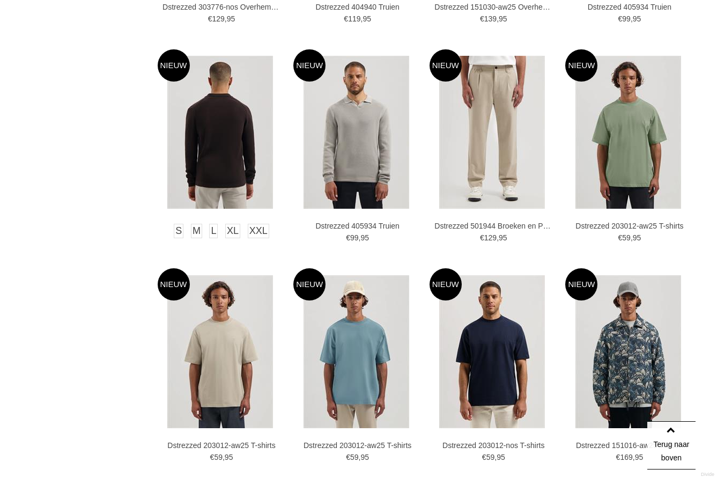
click at [227, 166] on img at bounding box center [220, 132] width 106 height 153
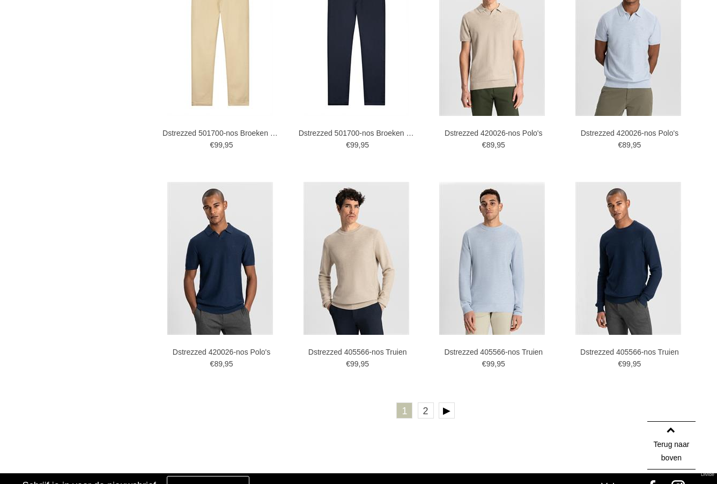
scroll to position [1857, 0]
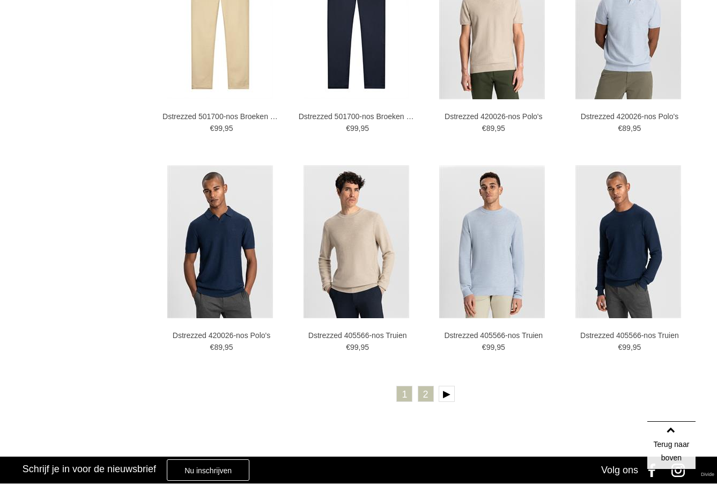
click at [427, 395] on link "2" at bounding box center [426, 394] width 16 height 16
